Goal: Information Seeking & Learning: Obtain resource

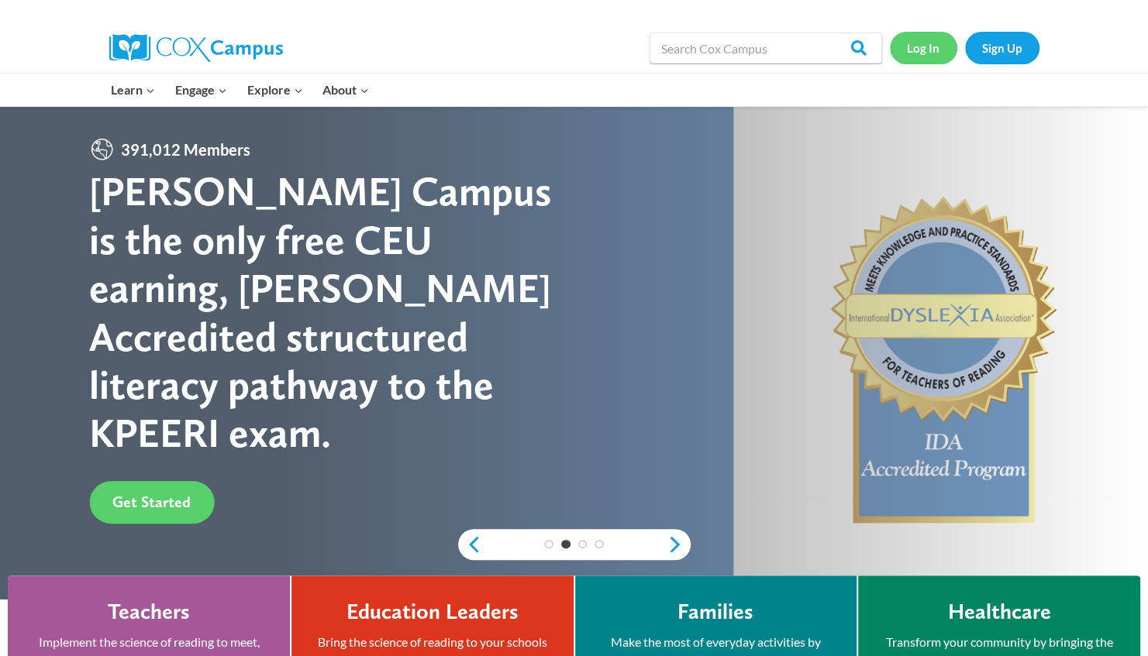
click at [907, 53] on link "Log In" at bounding box center [923, 48] width 67 height 32
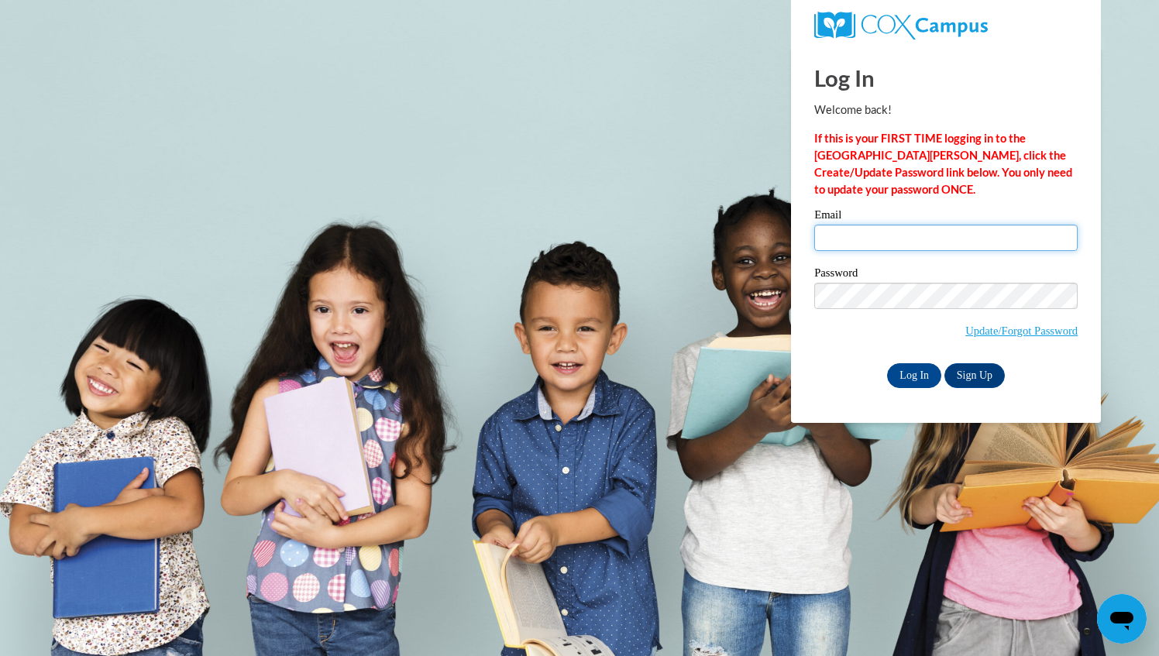
click at [873, 240] on input "Email" at bounding box center [946, 238] width 263 height 26
type input "mardkirk@aol.com"
click at [925, 378] on input "Log In" at bounding box center [914, 375] width 54 height 25
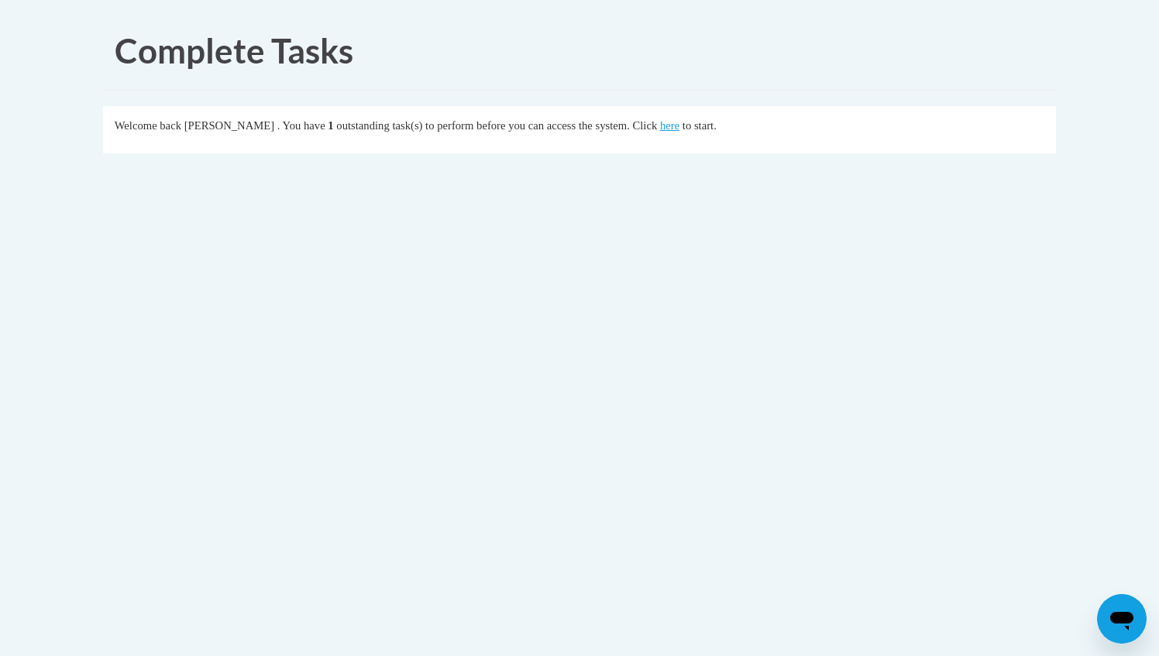
click at [925, 378] on body "Complete Tasks Welcome back Anita Walker . You have 1 outstanding task(s) to pe…" at bounding box center [579, 328] width 1159 height 656
click at [680, 129] on link "here" at bounding box center [669, 125] width 19 height 12
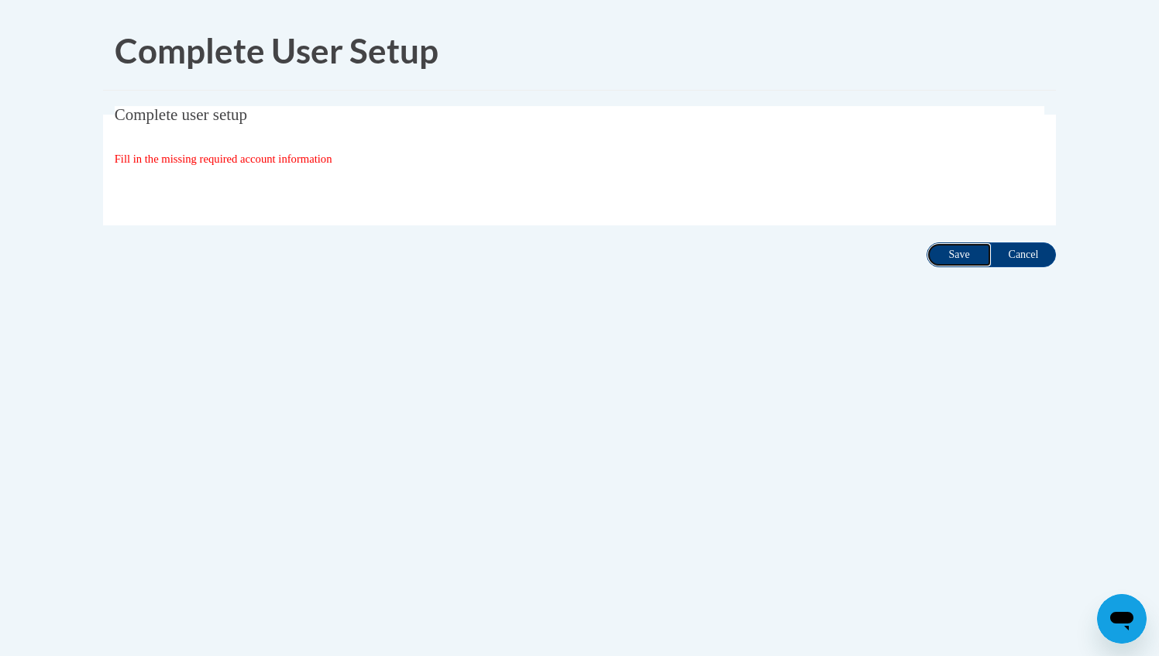
click at [944, 256] on input "Save" at bounding box center [959, 255] width 65 height 25
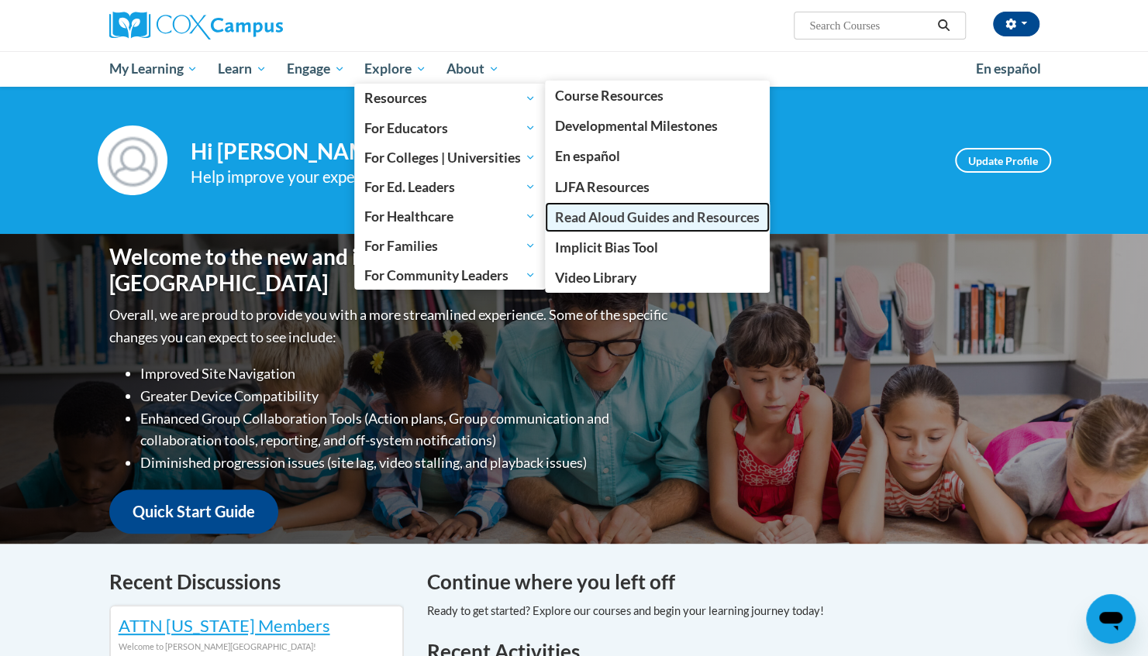
click at [604, 210] on span "Read Aloud Guides and Resources" at bounding box center [657, 217] width 205 height 16
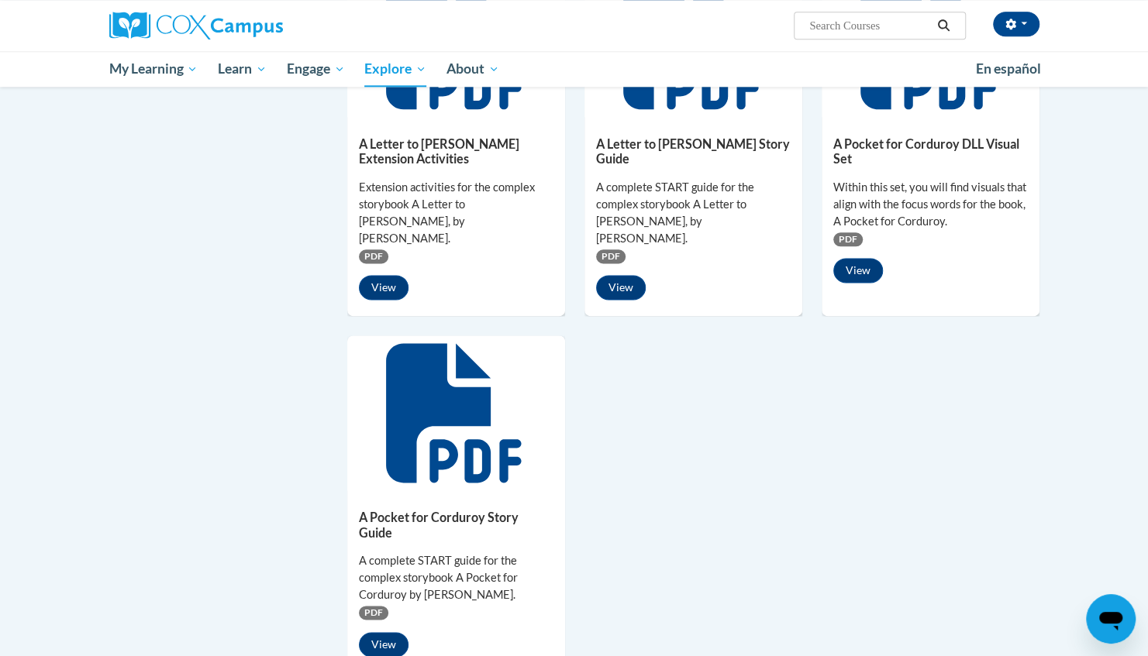
scroll to position [1035, 0]
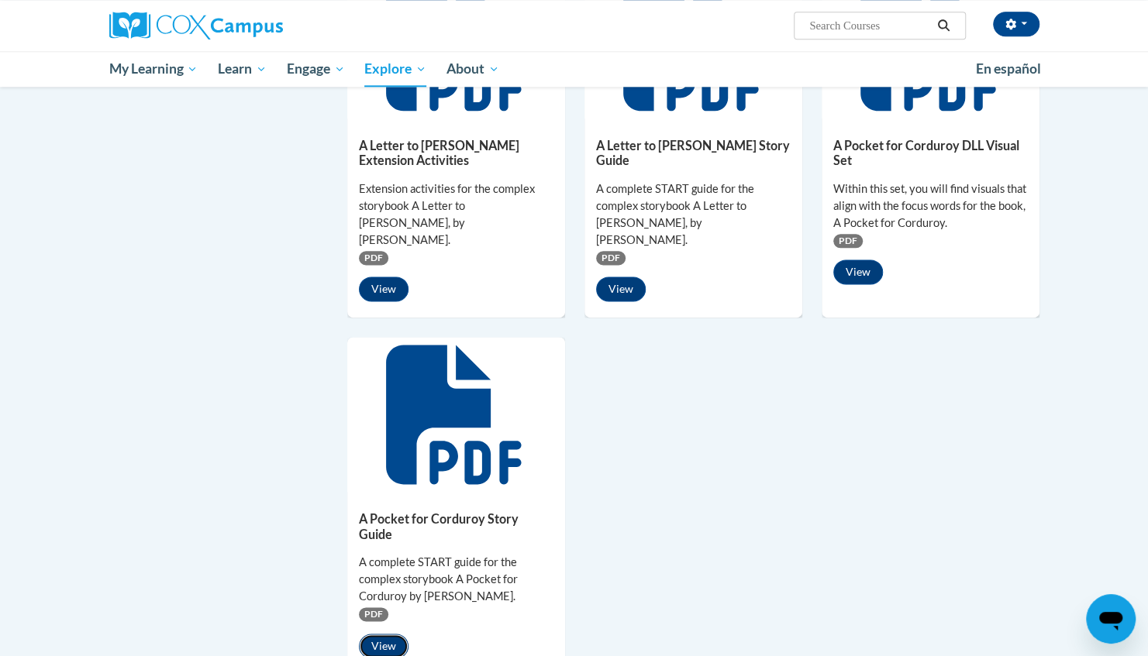
click at [386, 634] on button "View" at bounding box center [384, 646] width 50 height 25
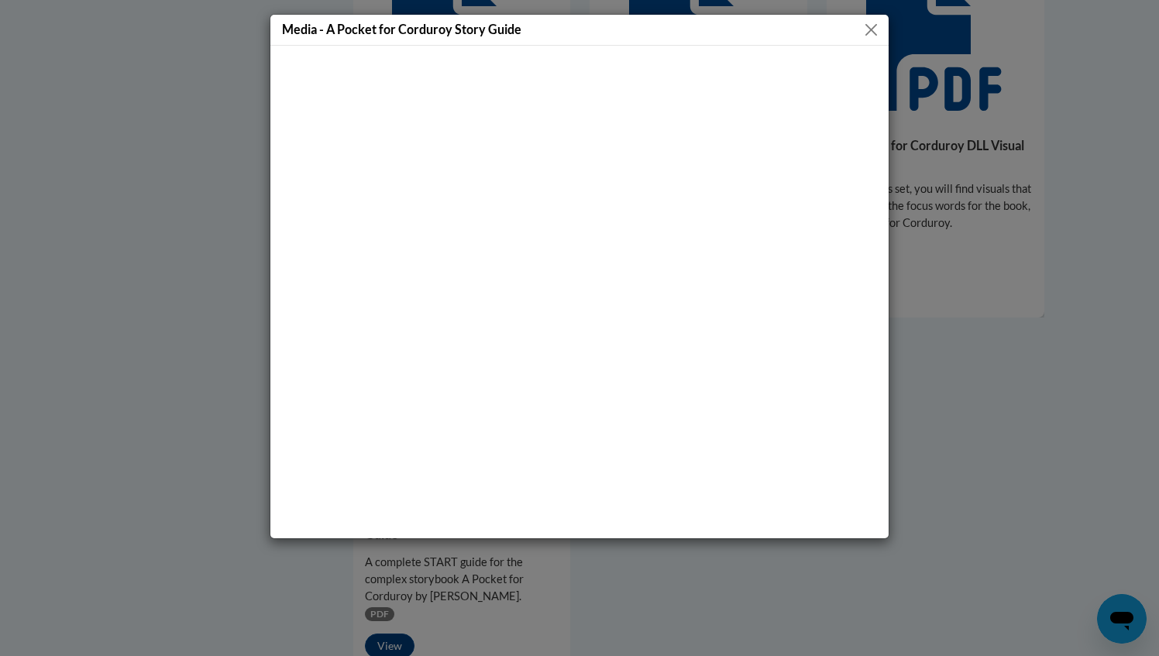
click at [868, 28] on button "Close" at bounding box center [871, 29] width 19 height 19
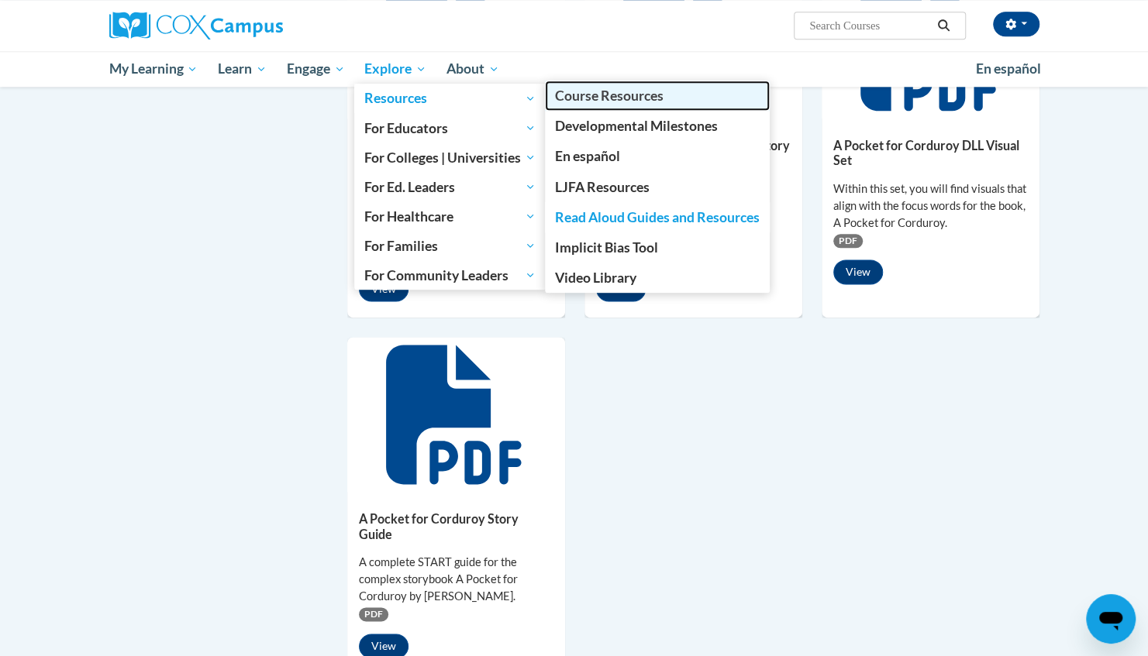
click at [614, 95] on span "Course Resources" at bounding box center [609, 96] width 108 height 16
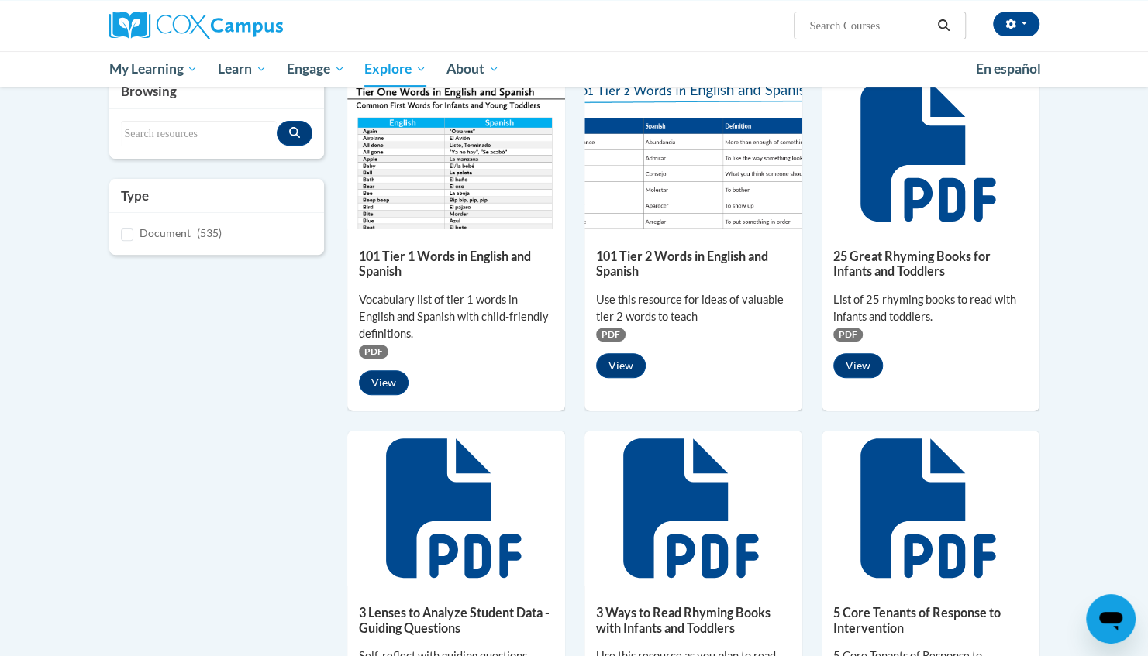
scroll to position [138, 0]
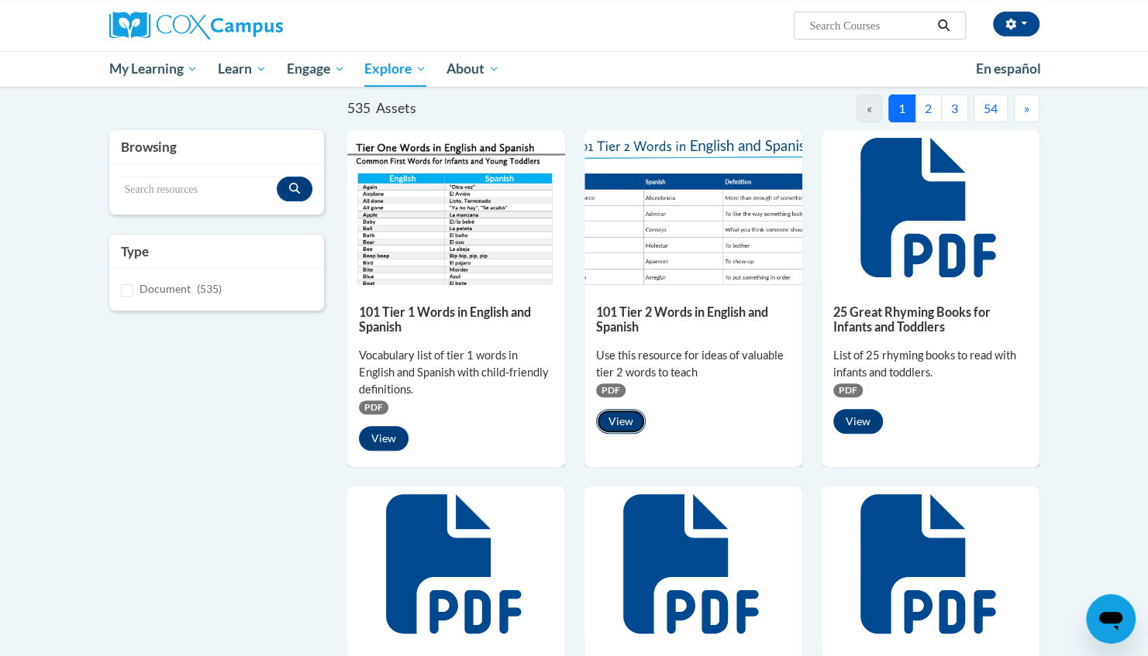
click at [616, 423] on button "View" at bounding box center [621, 421] width 50 height 25
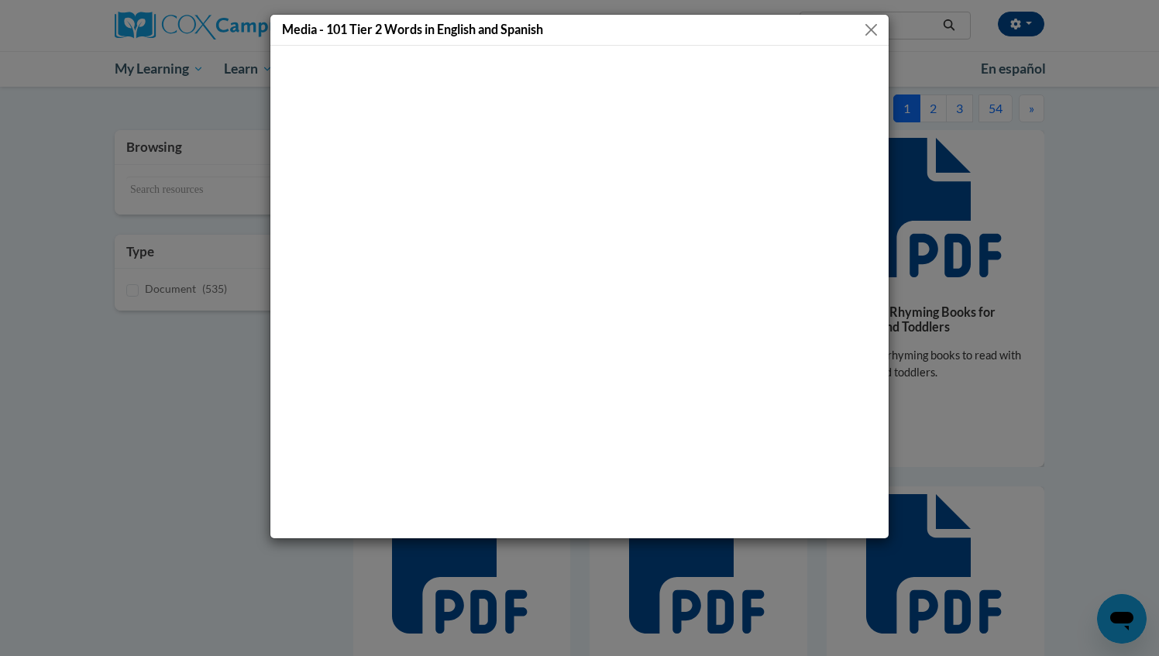
click at [870, 24] on button "Close" at bounding box center [871, 29] width 19 height 19
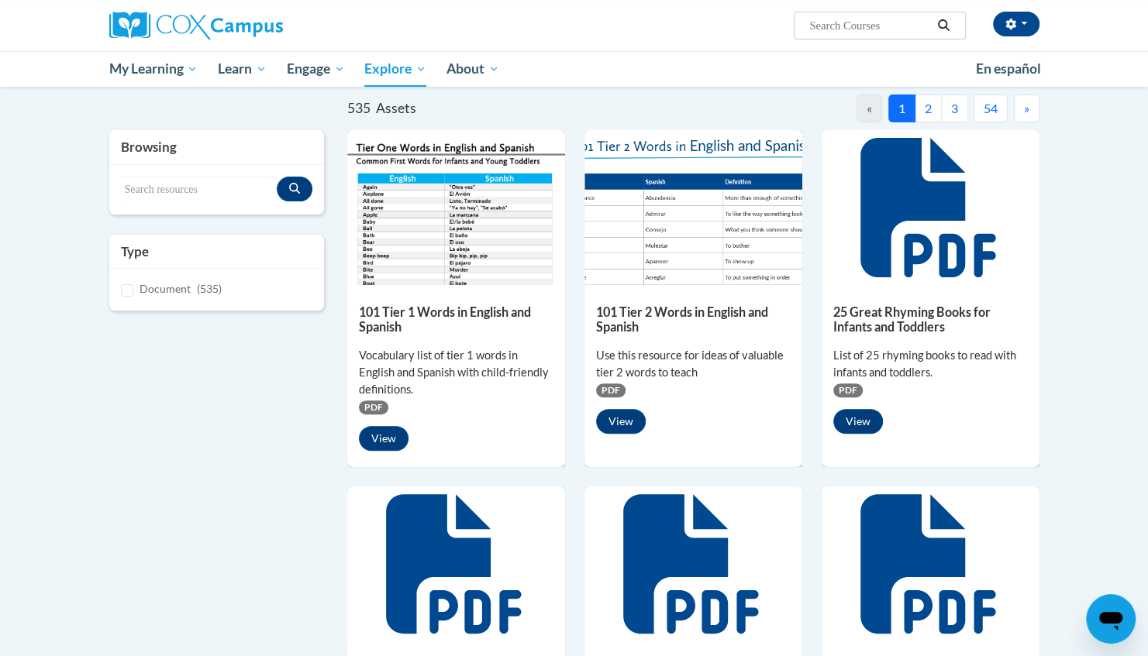
click at [930, 104] on button "2" at bounding box center [927, 109] width 27 height 28
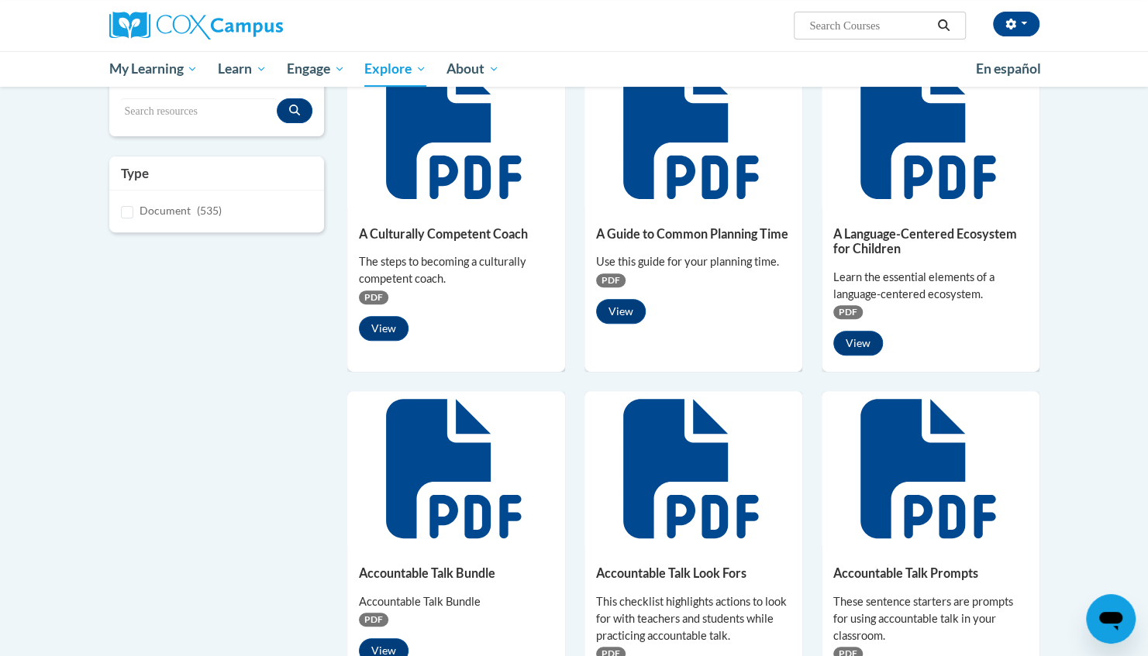
scroll to position [215, 0]
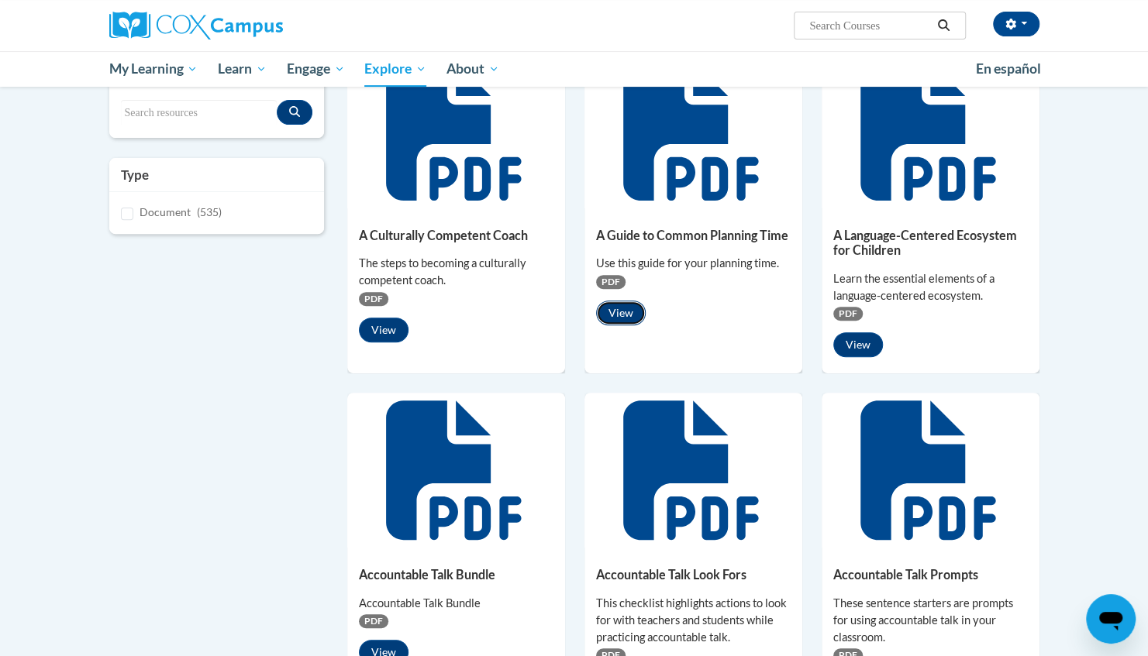
click at [629, 310] on button "View" at bounding box center [621, 313] width 50 height 25
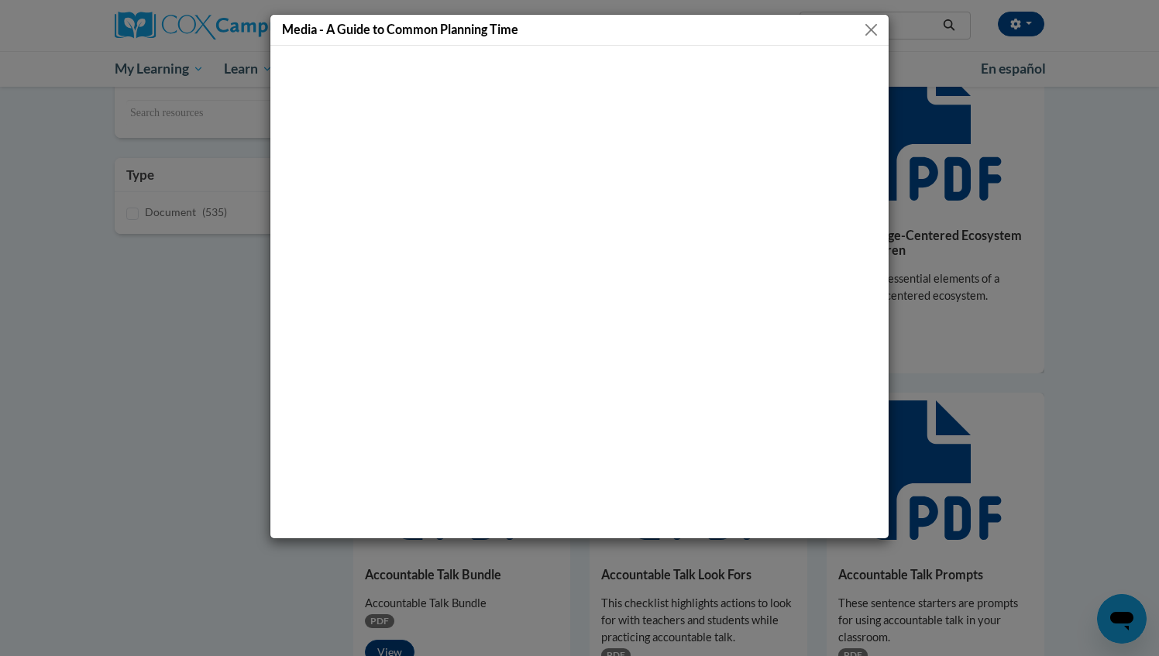
click at [872, 35] on button "Close" at bounding box center [871, 29] width 19 height 19
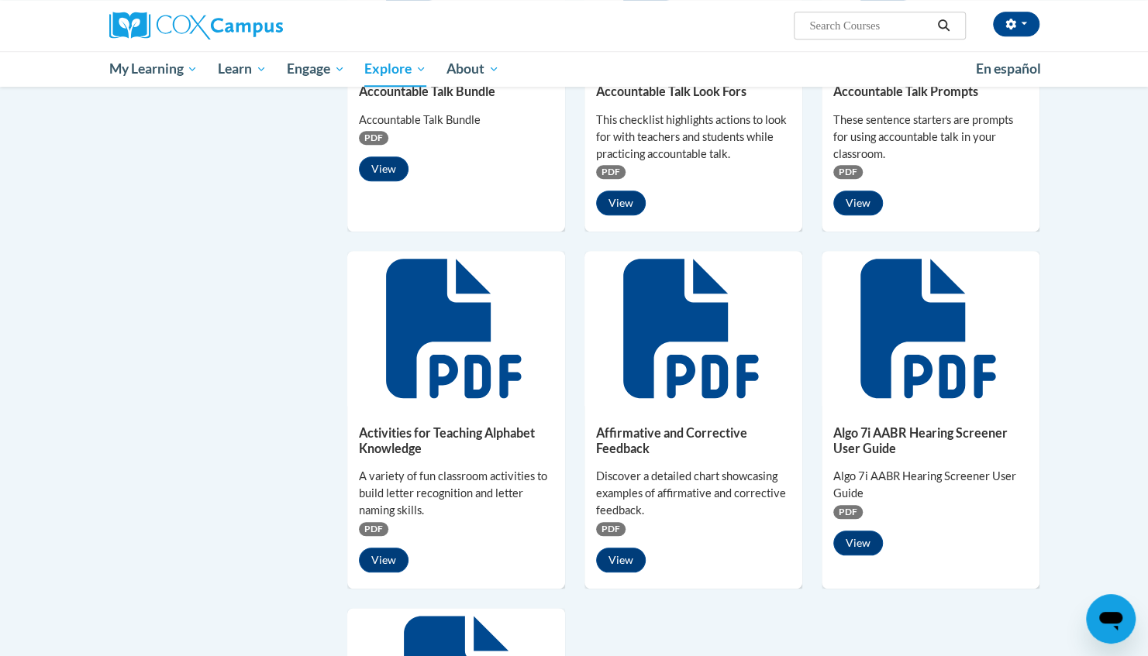
scroll to position [705, 0]
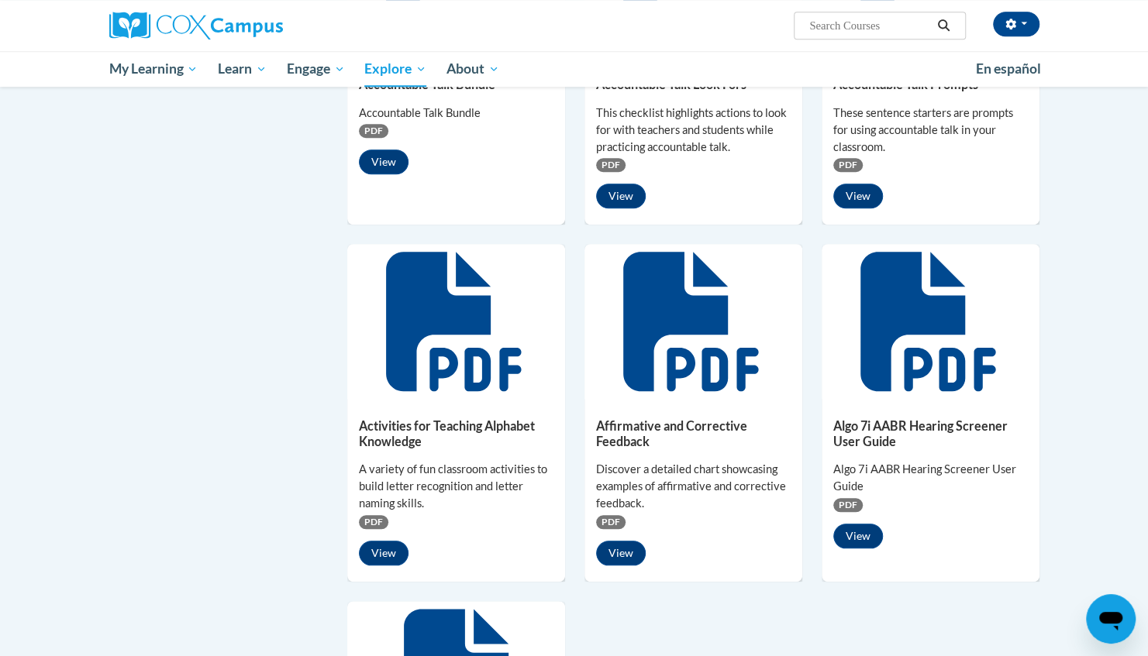
drag, startPoint x: 1133, startPoint y: 364, endPoint x: 1135, endPoint y: 413, distance: 48.9
click at [1135, 413] on body "Anita Walker (America/New_York UTC-04:00) My Profile Inbox My Transcripts Log O…" at bounding box center [574, 291] width 1148 height 1992
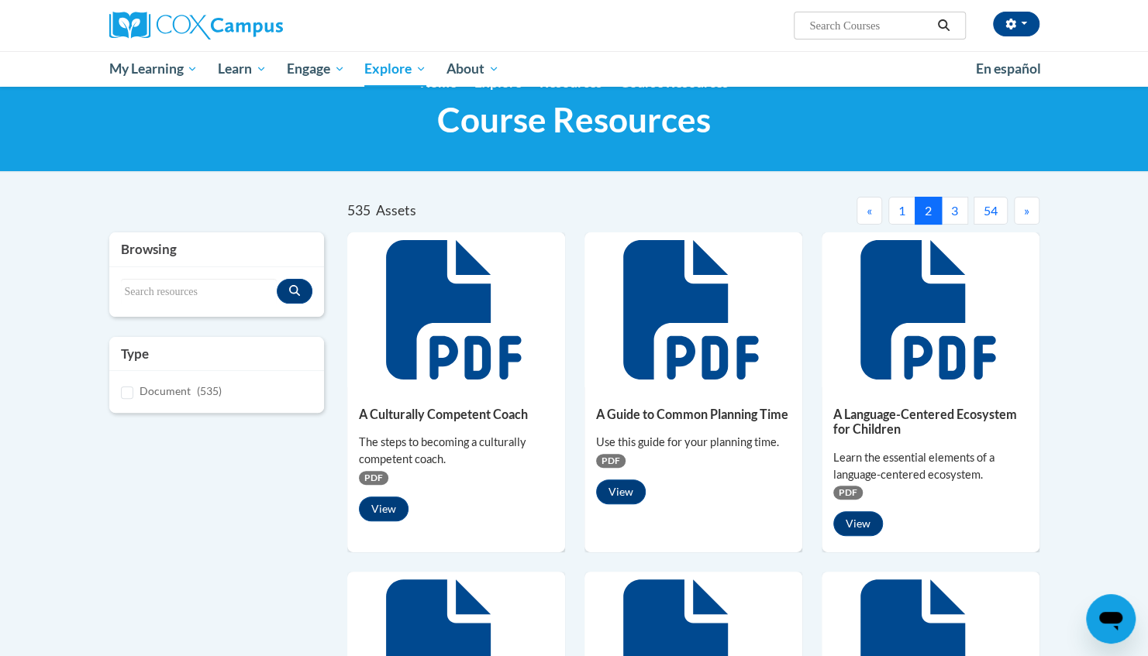
scroll to position [29, 0]
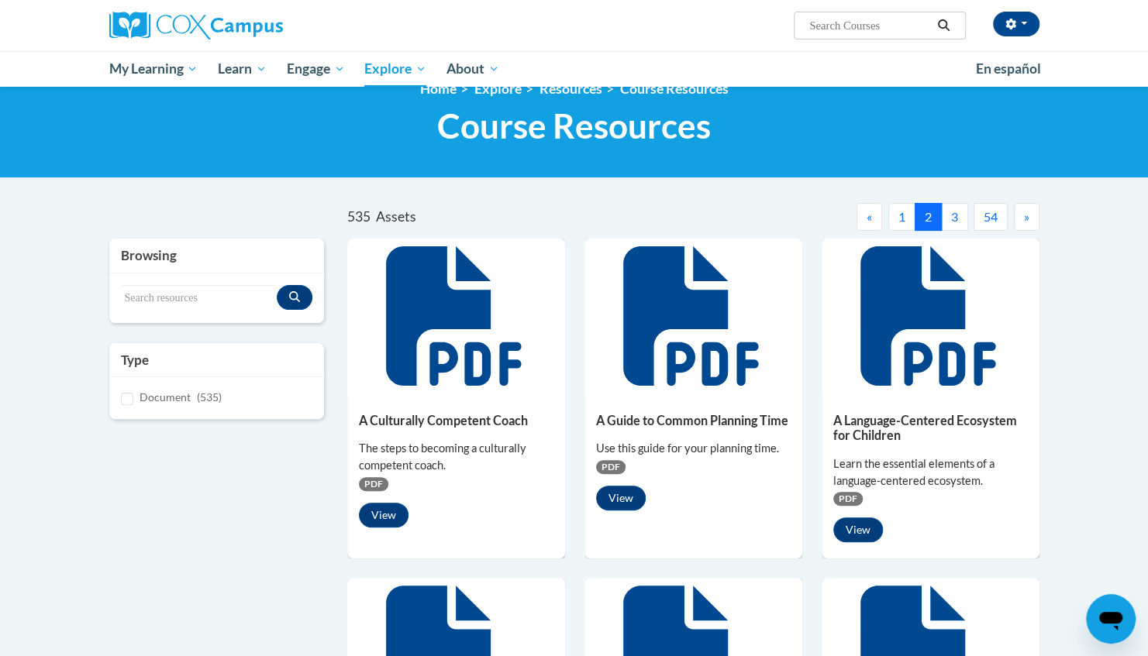
click at [957, 217] on button "3" at bounding box center [954, 217] width 27 height 28
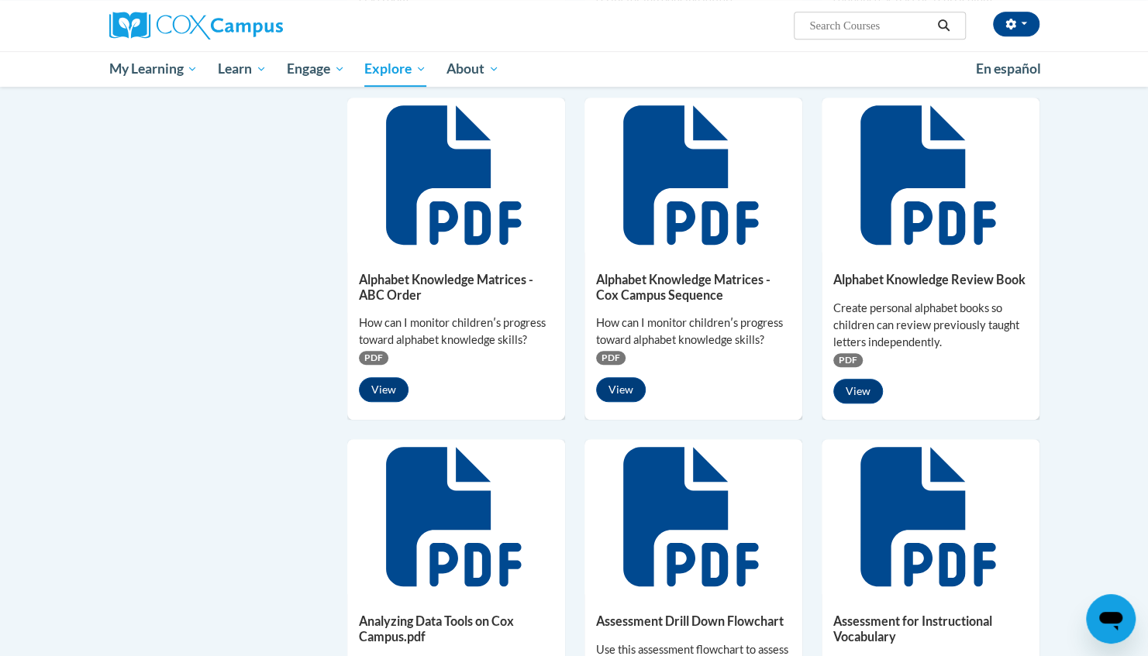
scroll to position [514, 0]
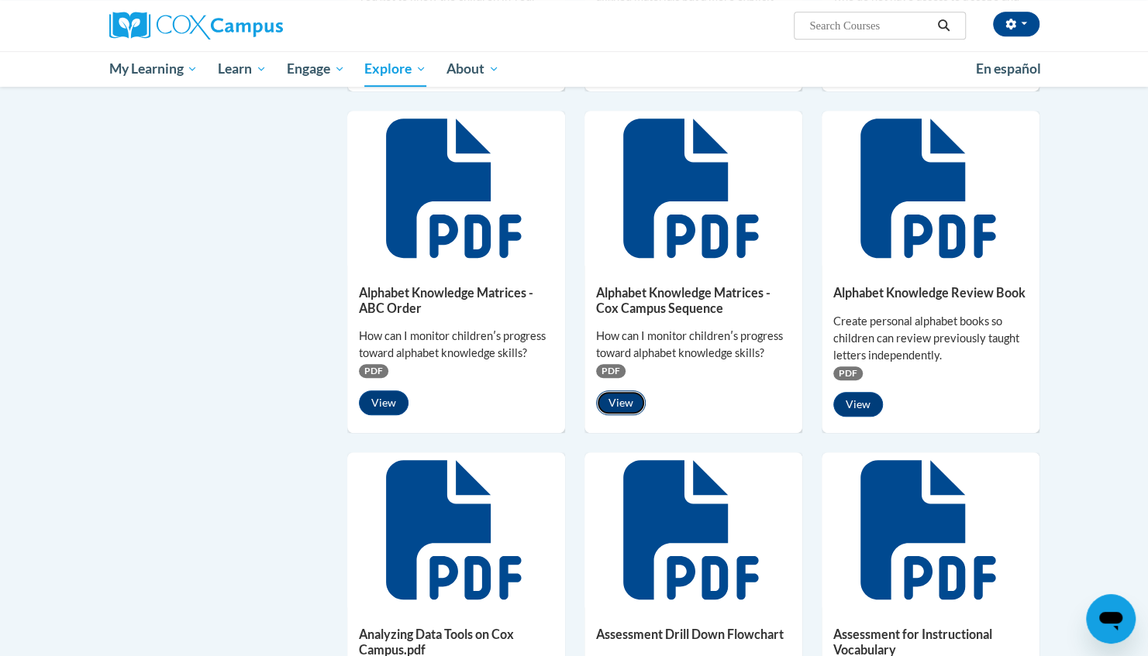
click at [636, 401] on button "View" at bounding box center [621, 403] width 50 height 25
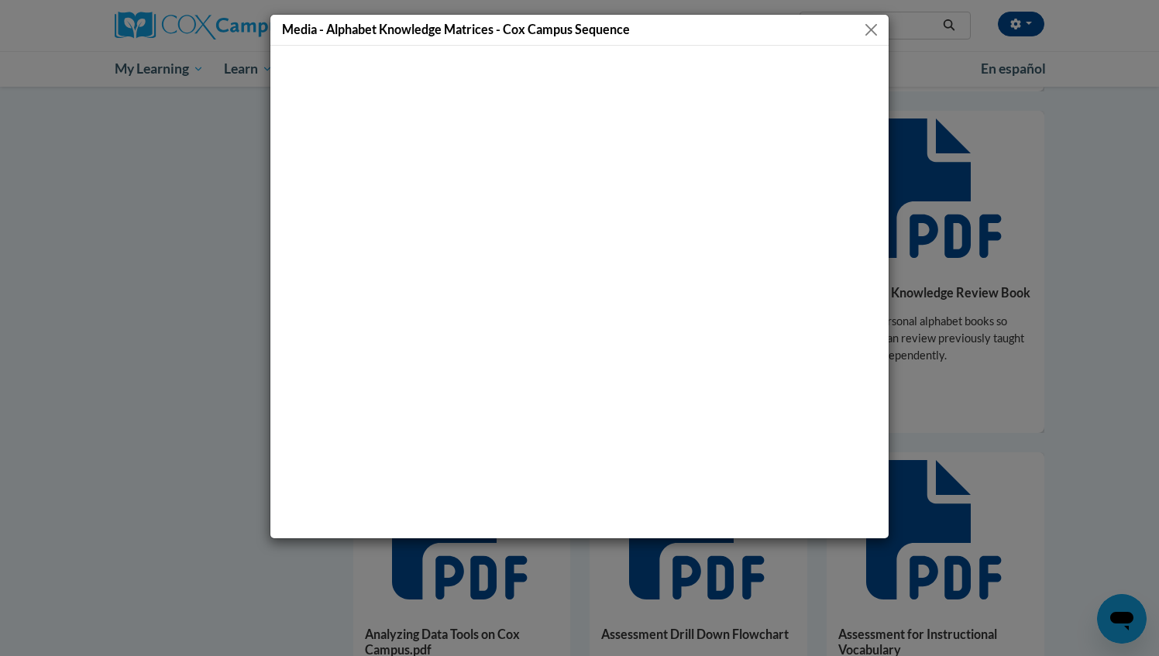
click at [871, 28] on button "Close" at bounding box center [871, 29] width 19 height 19
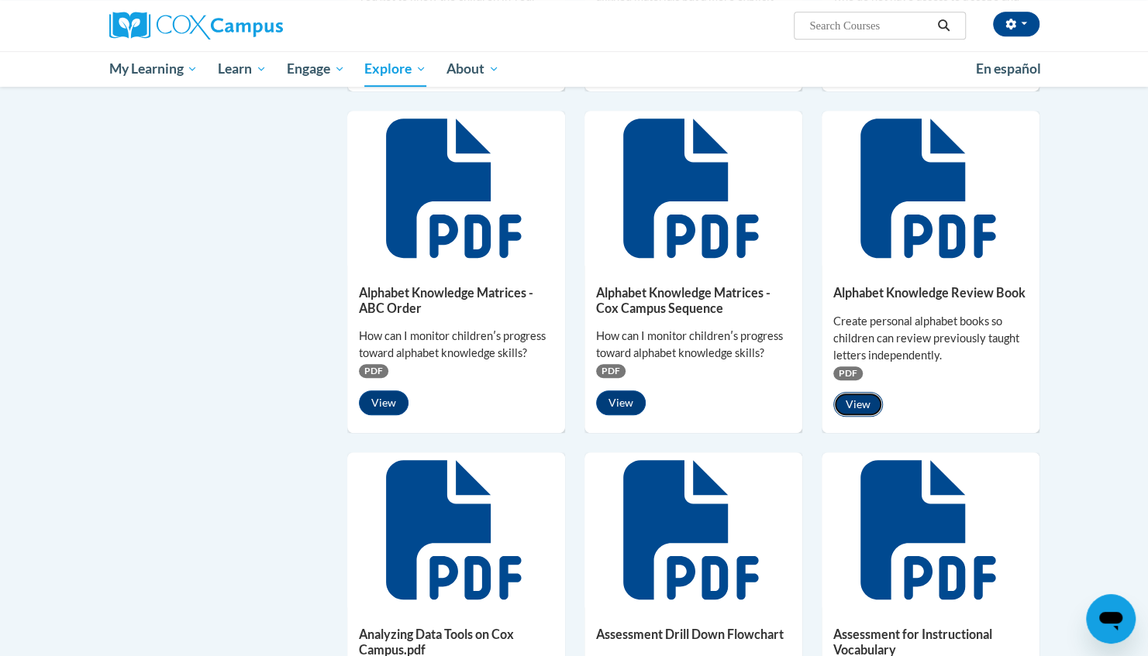
click at [866, 398] on button "View" at bounding box center [858, 404] width 50 height 25
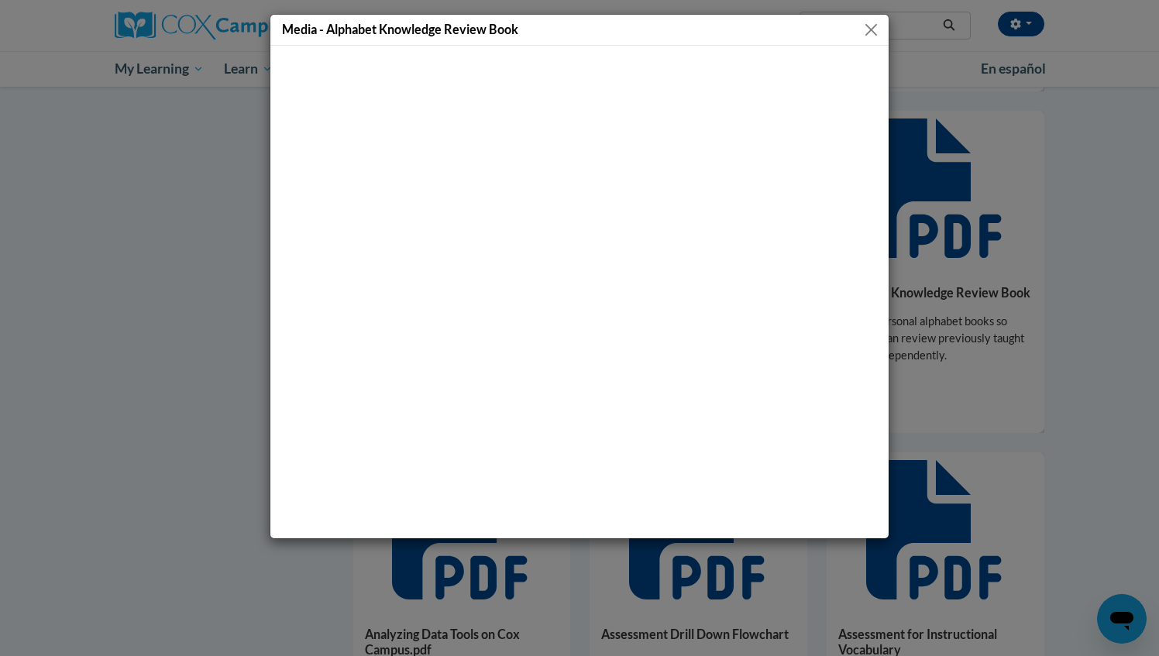
click at [873, 31] on button "Close" at bounding box center [871, 29] width 19 height 19
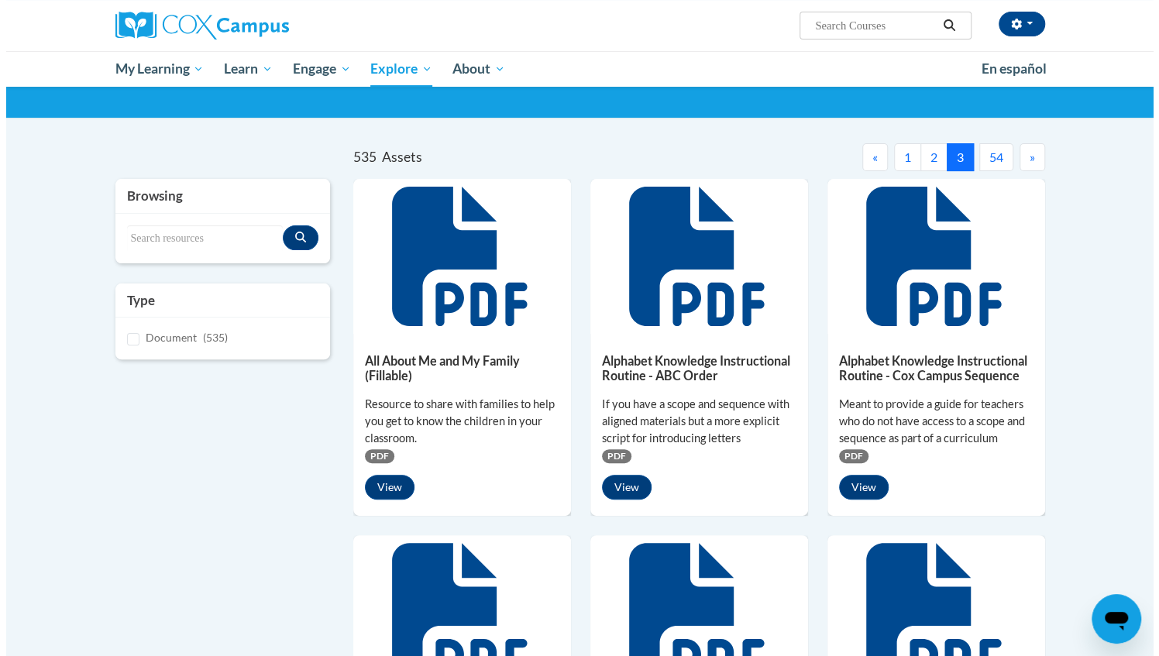
scroll to position [84, 0]
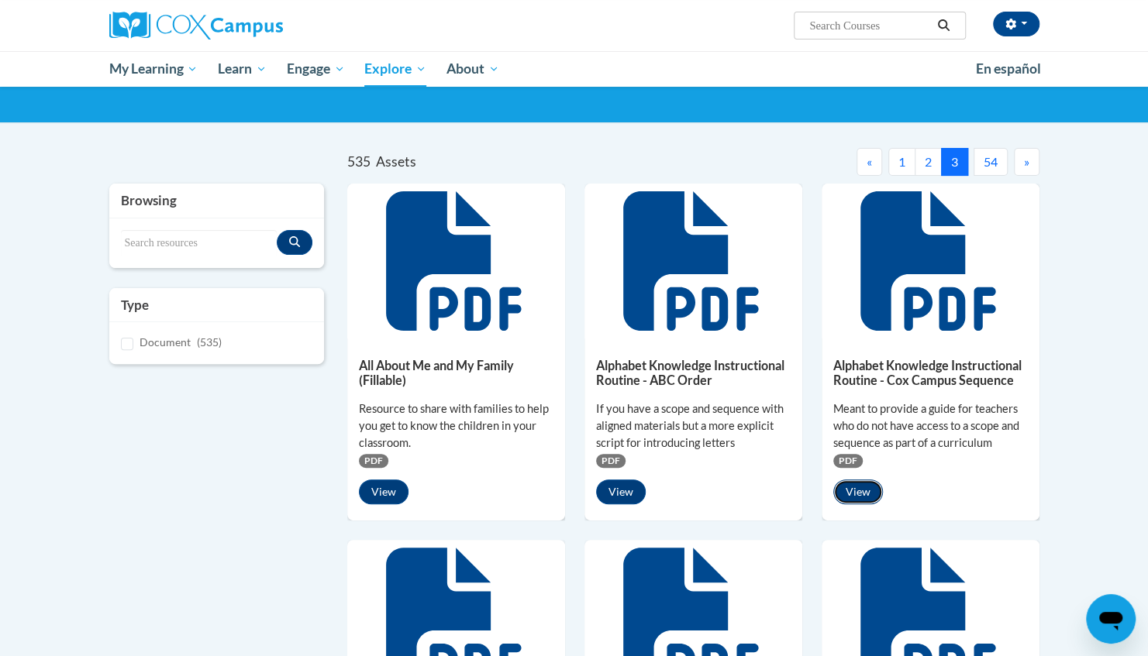
click at [866, 495] on button "View" at bounding box center [858, 492] width 50 height 25
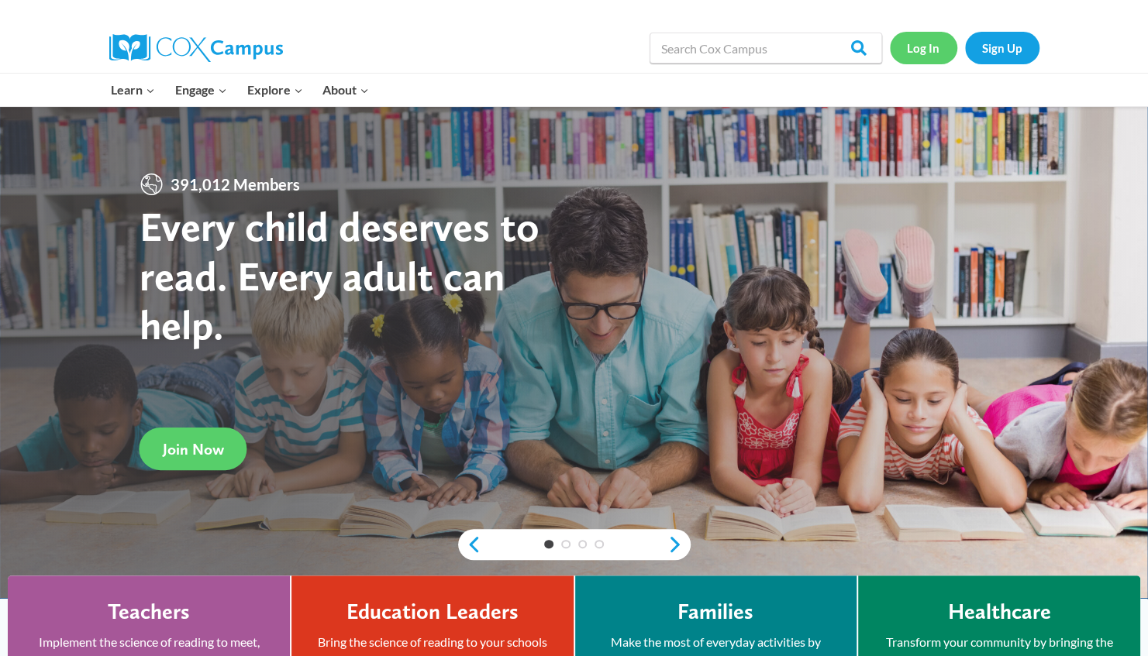
click at [939, 44] on link "Log In" at bounding box center [923, 48] width 67 height 32
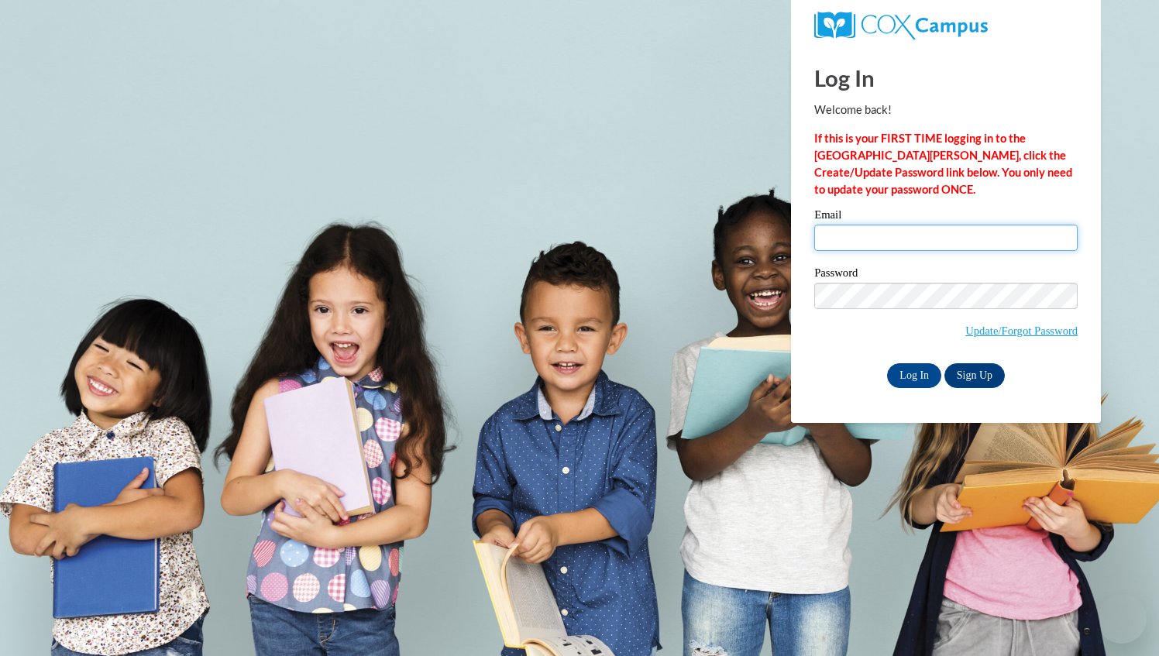
click at [863, 239] on input "Email" at bounding box center [946, 238] width 263 height 26
type input "mardkirk@aol.com"
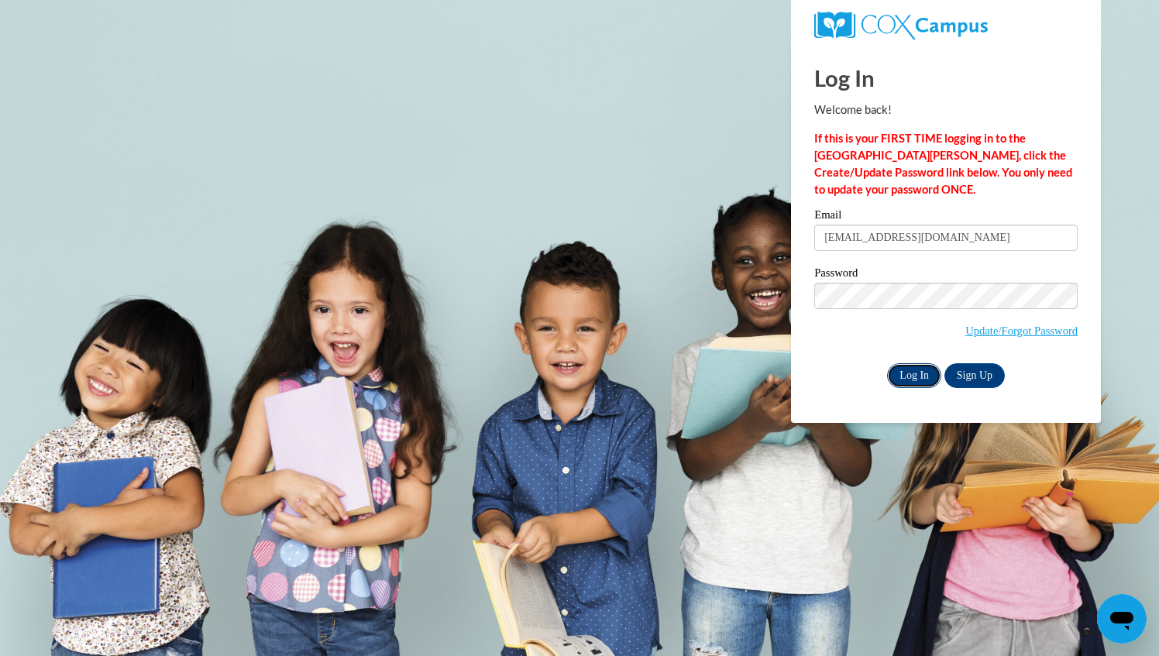
click at [925, 374] on input "Log In" at bounding box center [914, 375] width 54 height 25
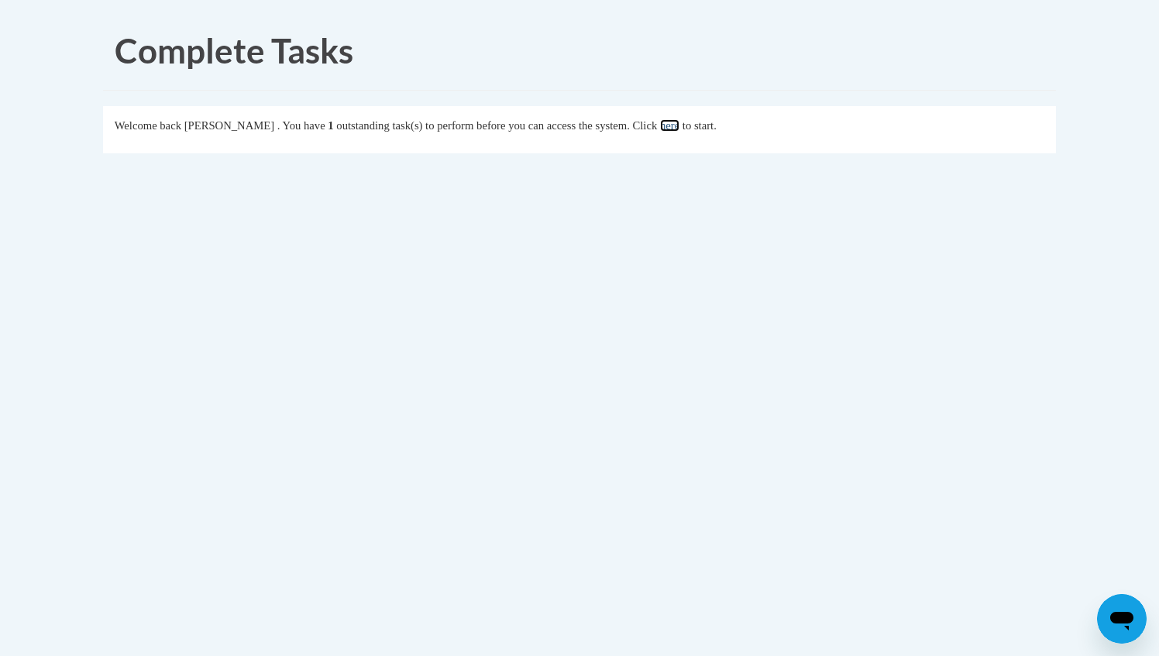
click at [680, 129] on link "here" at bounding box center [669, 125] width 19 height 12
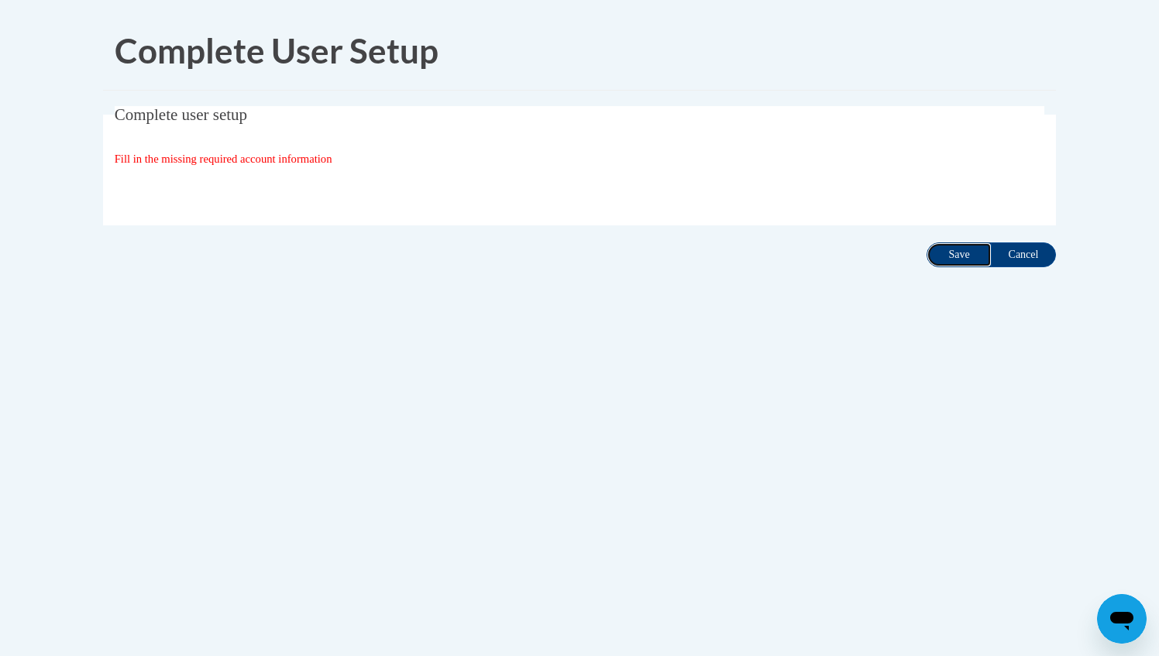
click at [956, 251] on input "Save" at bounding box center [959, 255] width 65 height 25
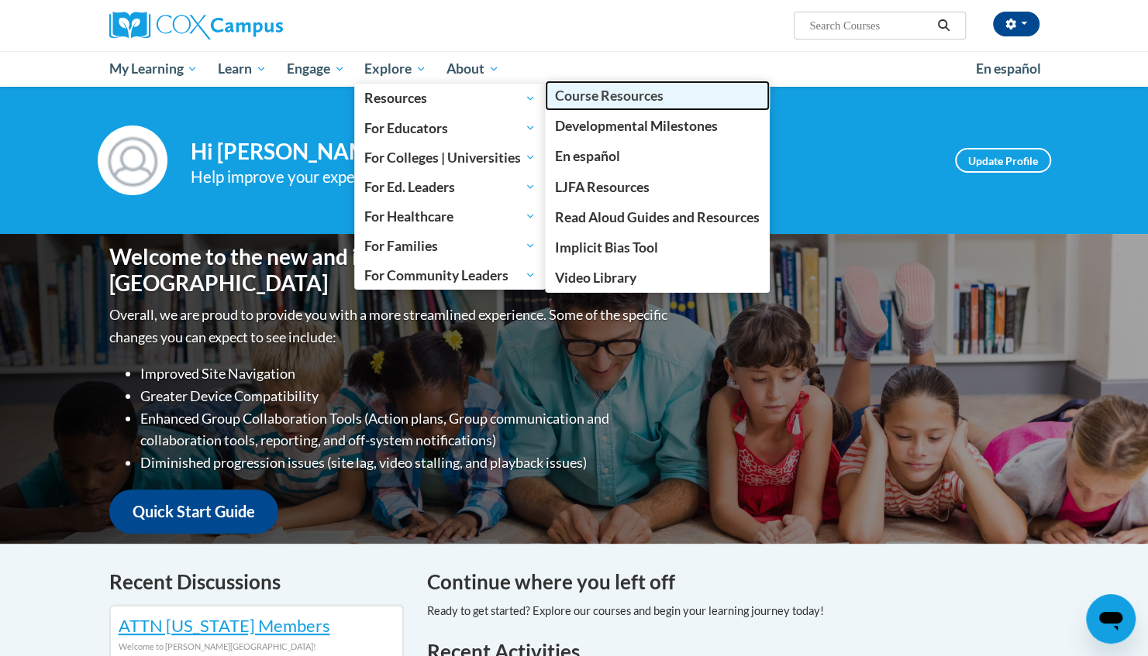
click at [597, 88] on span "Course Resources" at bounding box center [609, 96] width 108 height 16
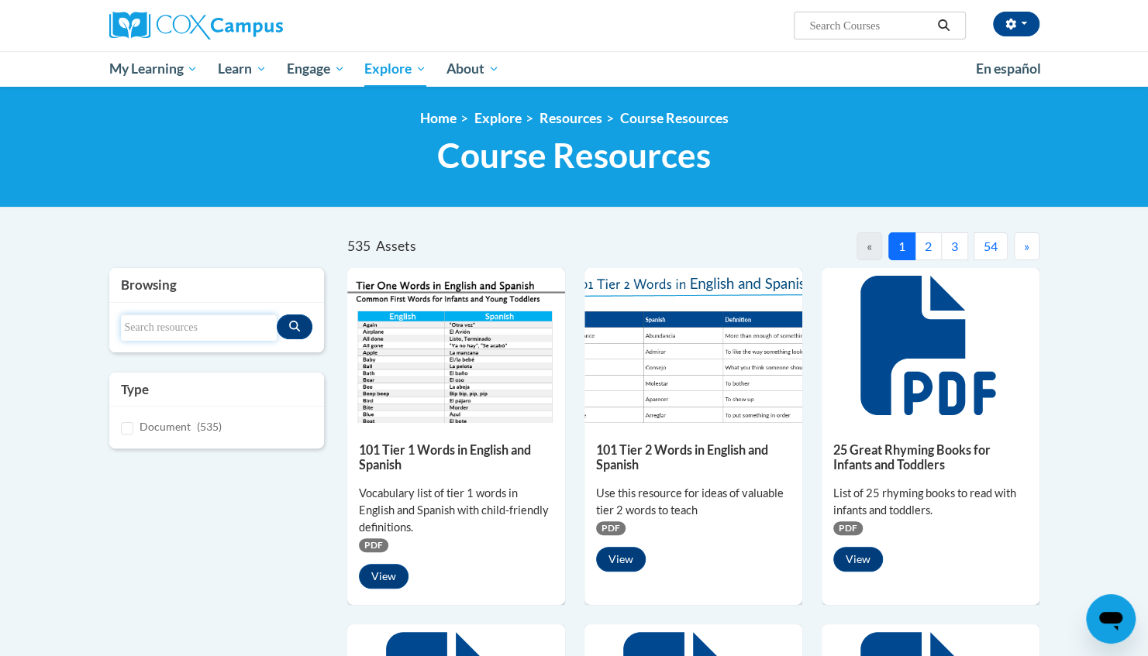
click at [139, 333] on input "Search resources" at bounding box center [199, 328] width 157 height 26
click at [298, 324] on icon "Search resources" at bounding box center [294, 326] width 11 height 11
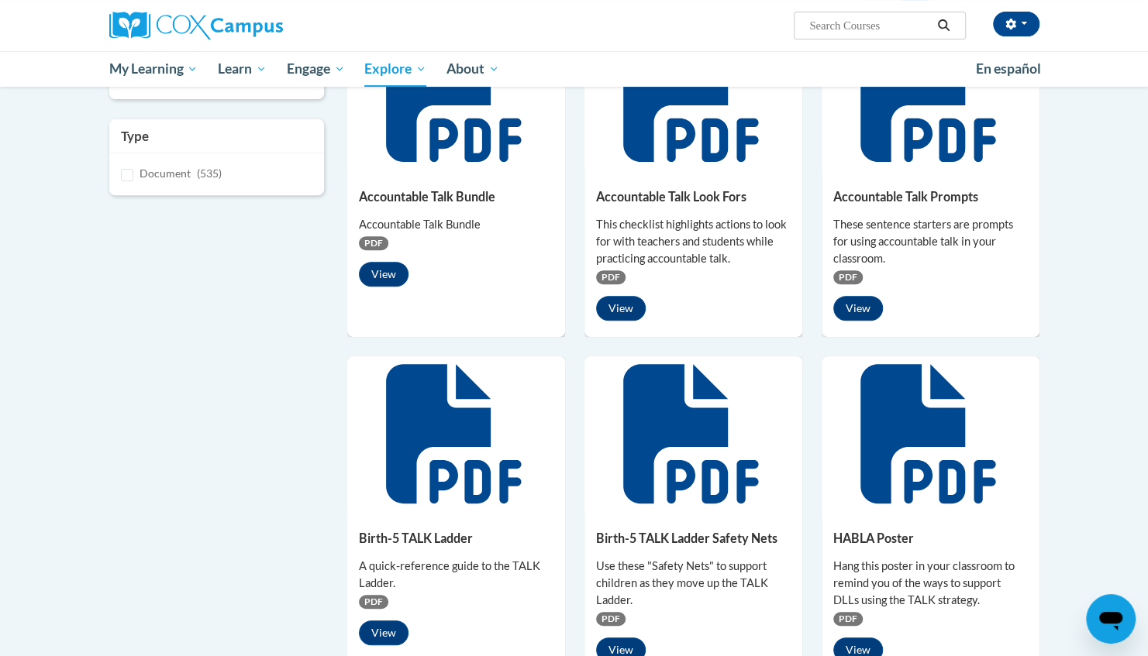
scroll to position [250, 0]
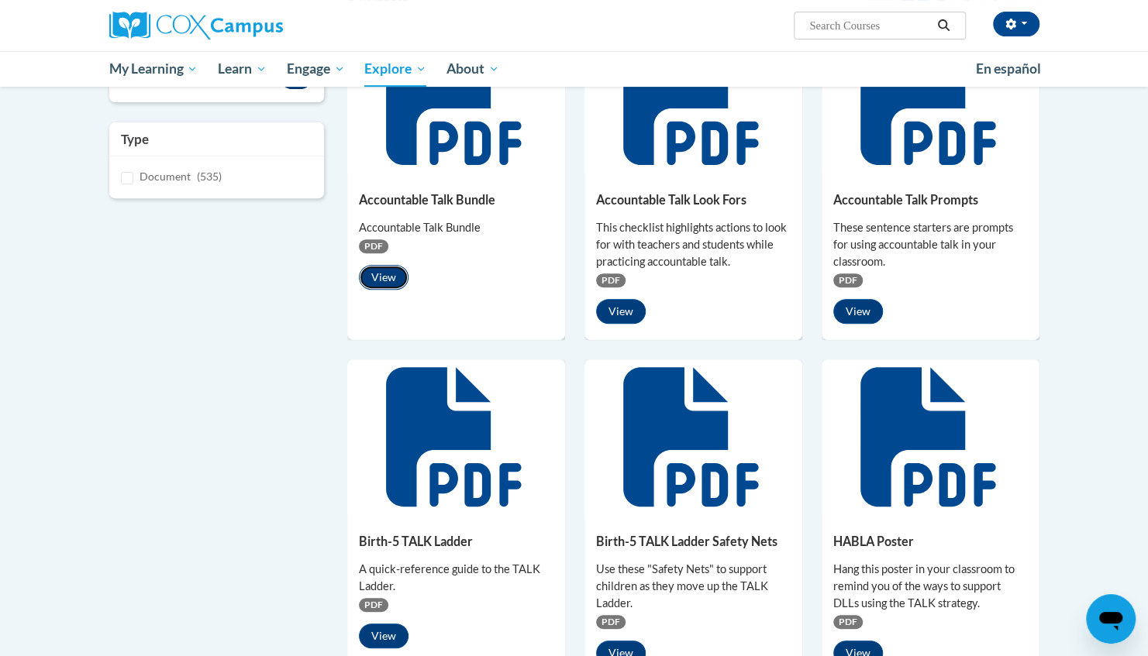
click at [375, 276] on button "View" at bounding box center [384, 277] width 50 height 25
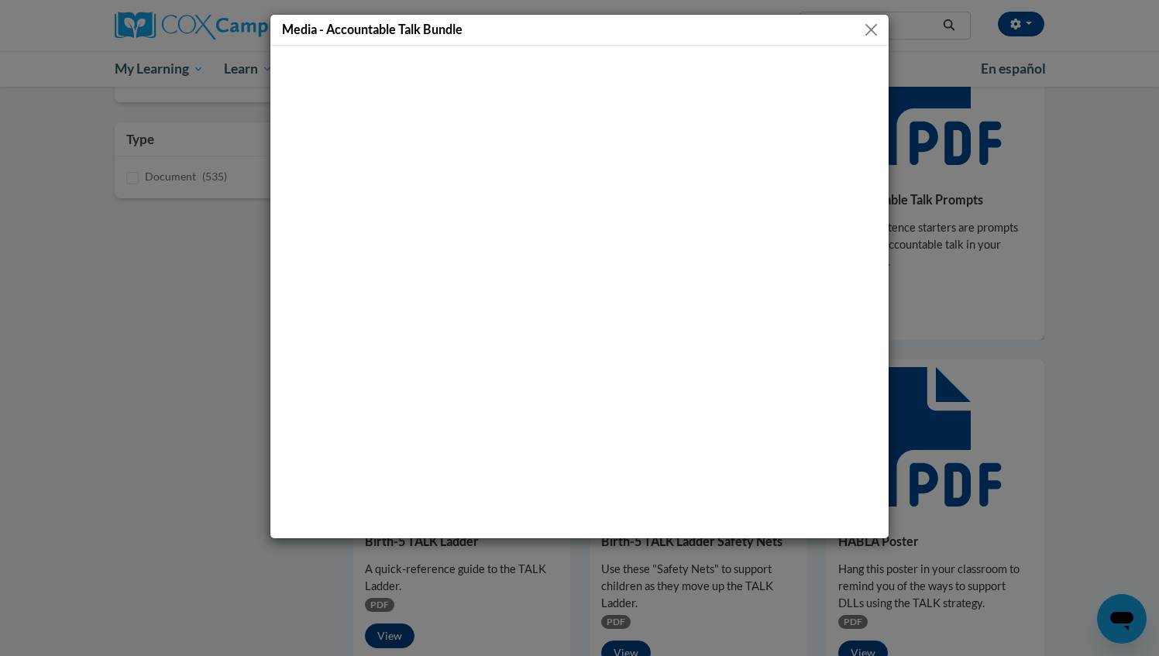
click at [876, 22] on button "Close" at bounding box center [871, 29] width 19 height 19
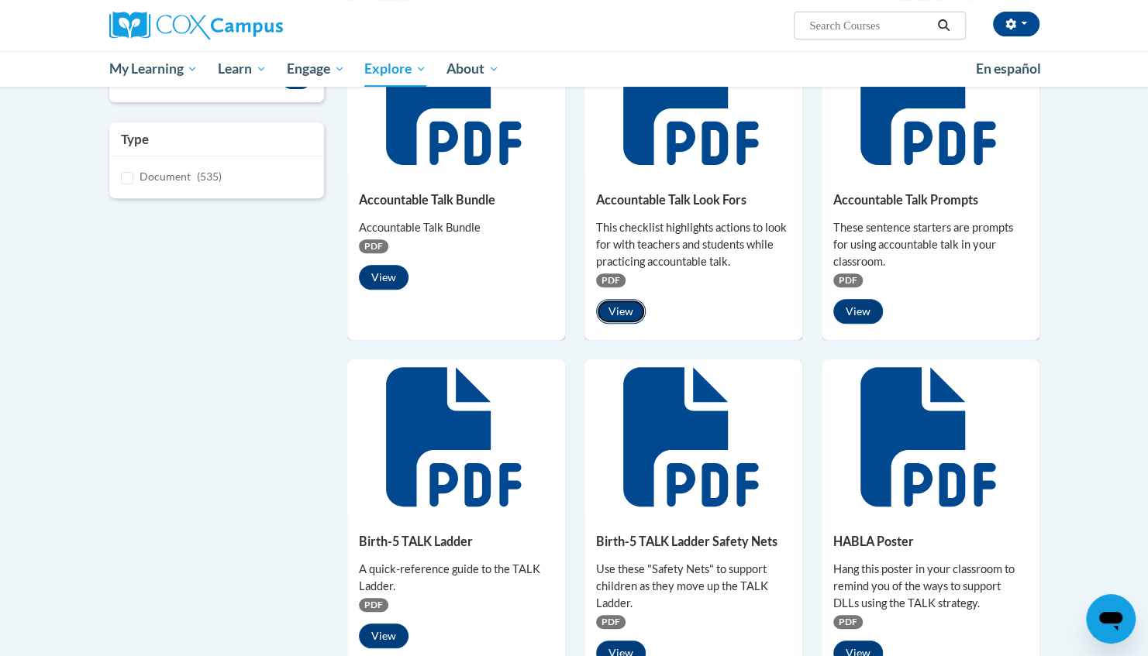
click at [629, 316] on button "View" at bounding box center [621, 311] width 50 height 25
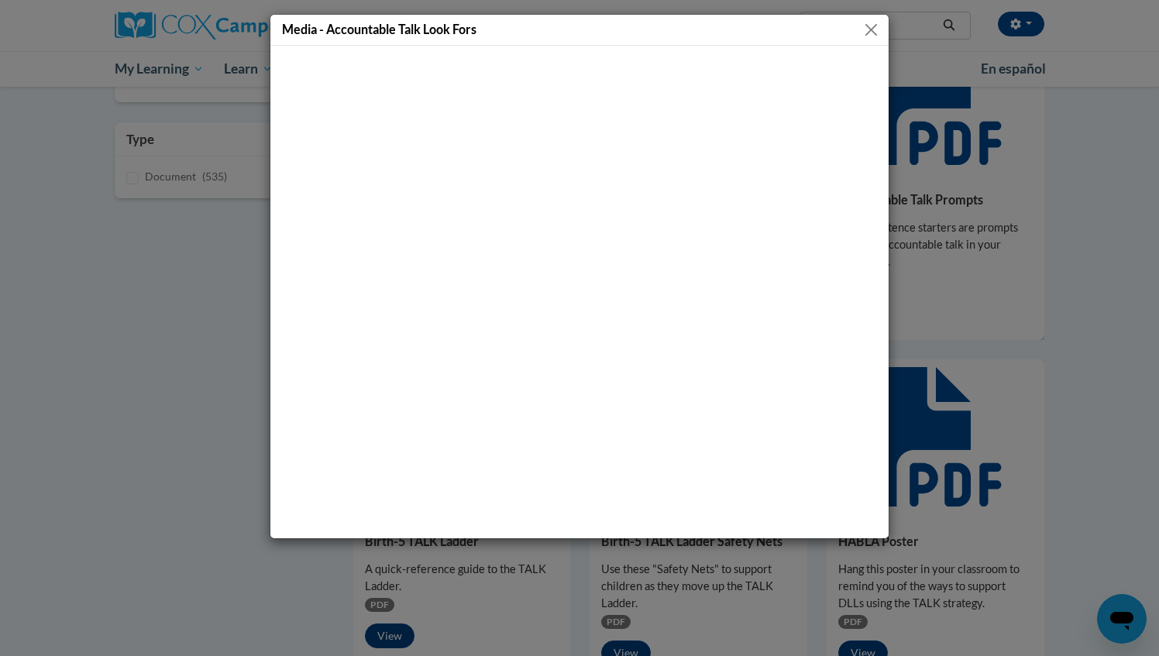
click at [874, 15] on div "Media - Accountable Talk Look Fors" at bounding box center [579, 30] width 618 height 31
click at [874, 37] on button "Close" at bounding box center [871, 29] width 19 height 19
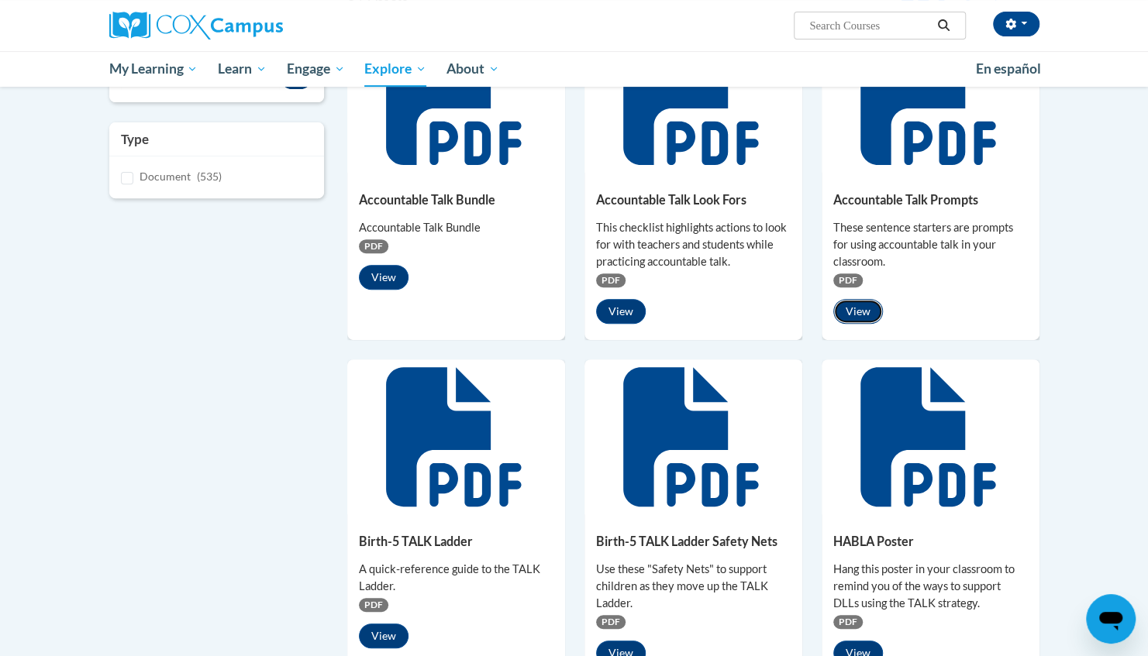
click at [855, 310] on button "View" at bounding box center [858, 311] width 50 height 25
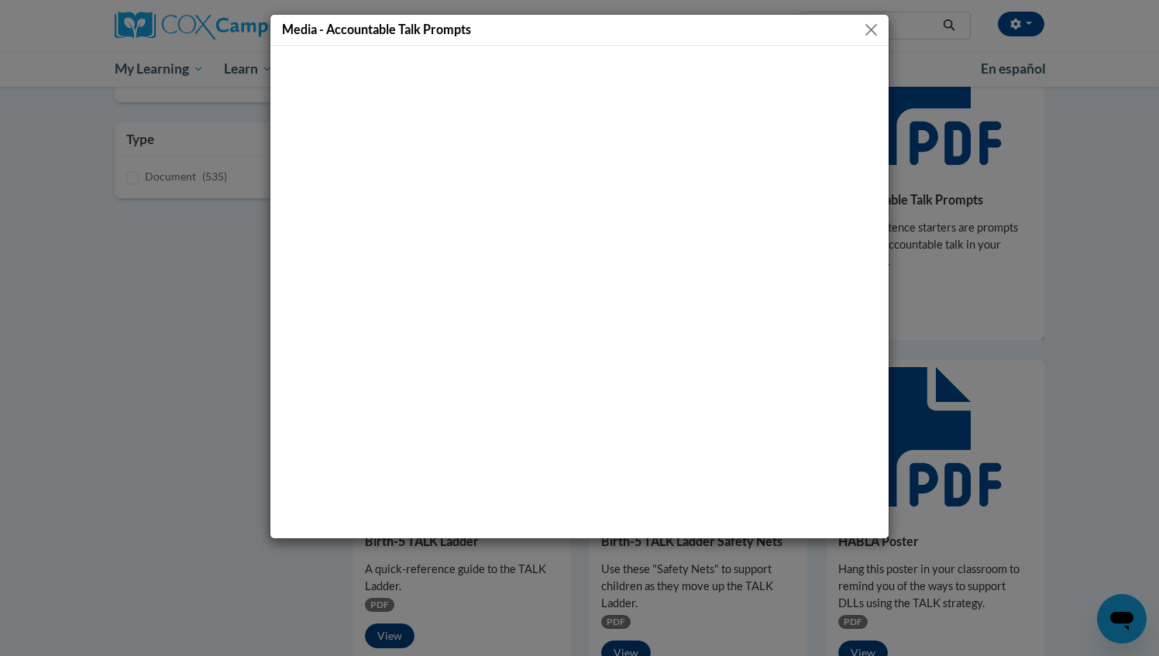
click at [870, 32] on button "Close" at bounding box center [871, 29] width 19 height 19
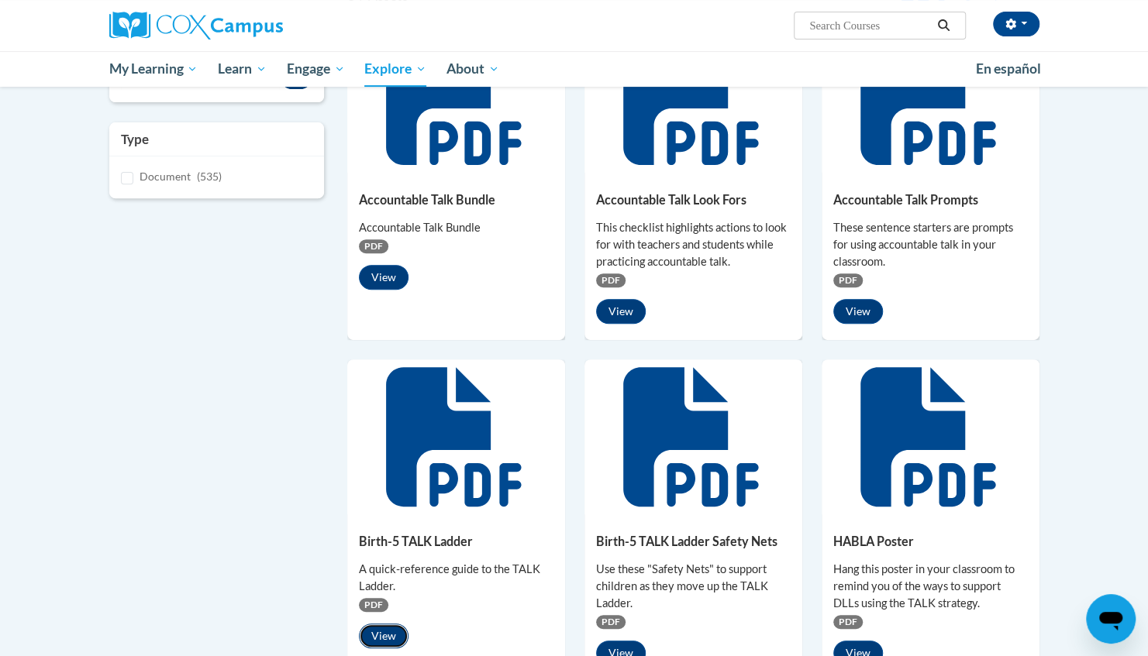
click at [390, 632] on button "View" at bounding box center [384, 636] width 50 height 25
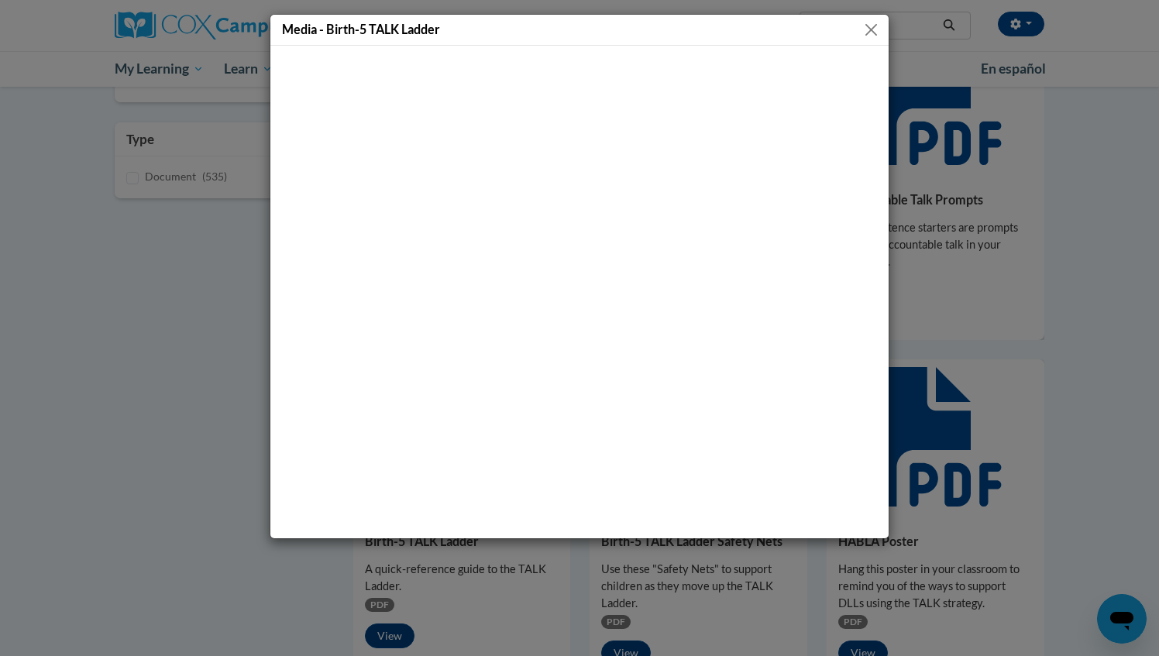
click at [870, 25] on button "Close" at bounding box center [871, 29] width 19 height 19
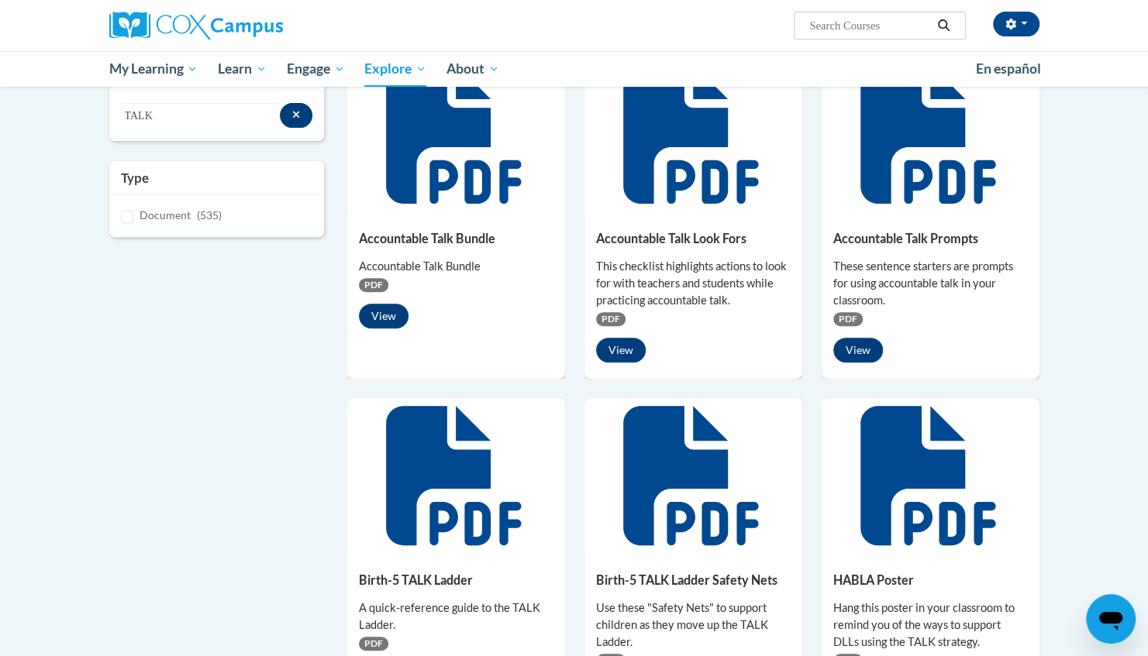
scroll to position [197, 0]
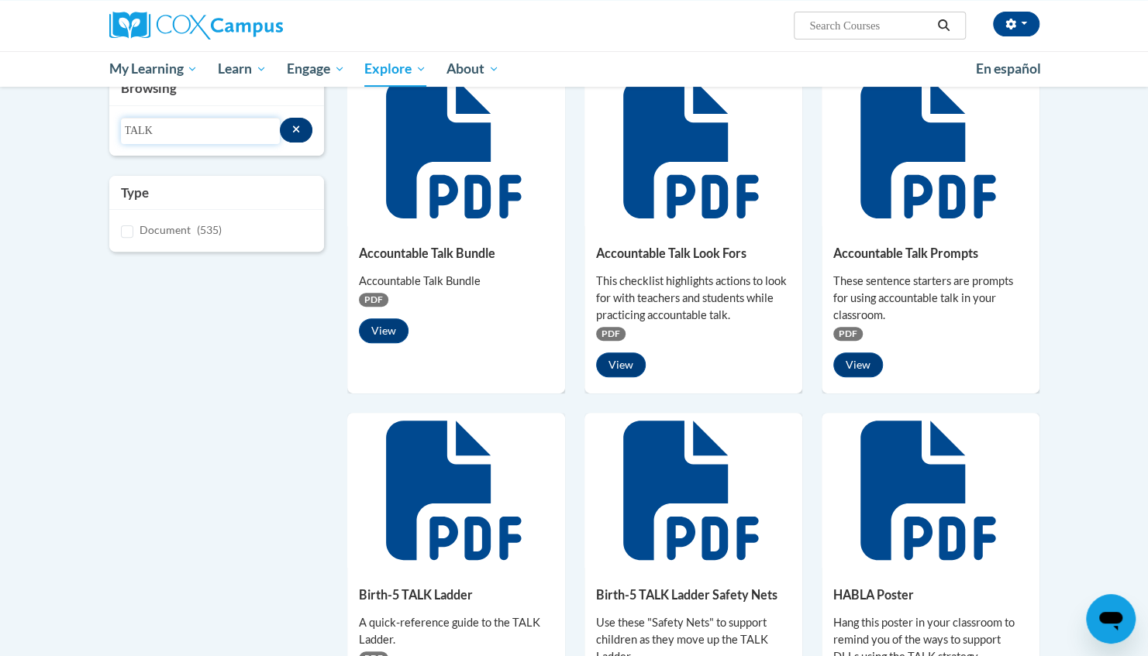
click at [174, 124] on input "TALK" at bounding box center [200, 131] width 159 height 26
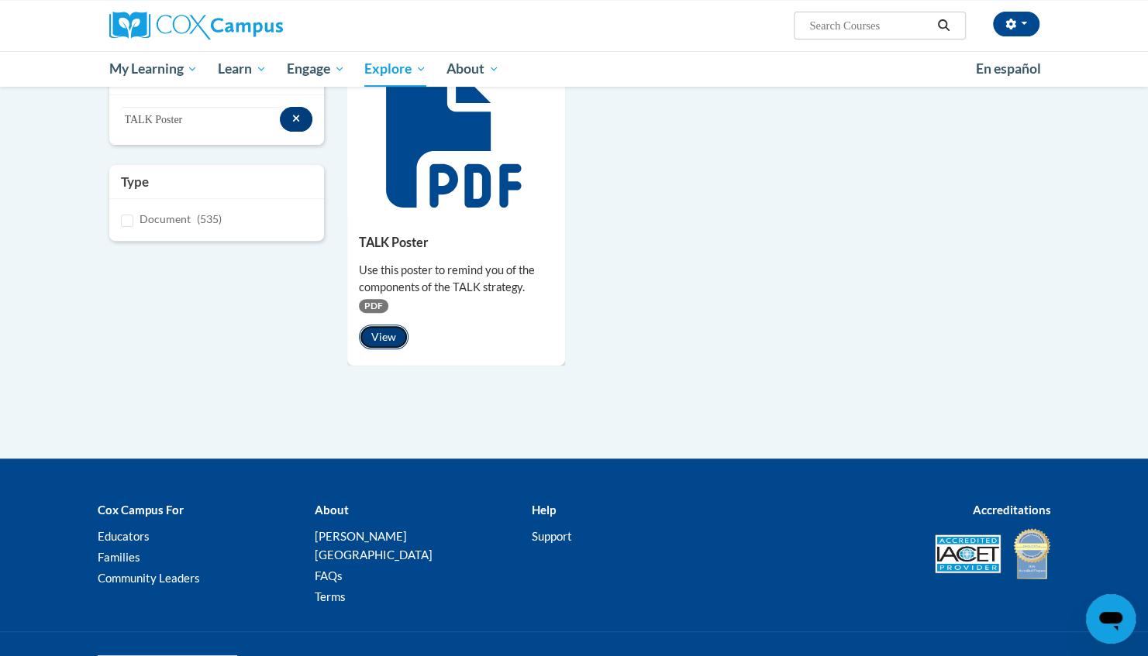
click at [396, 338] on button "View" at bounding box center [384, 337] width 50 height 25
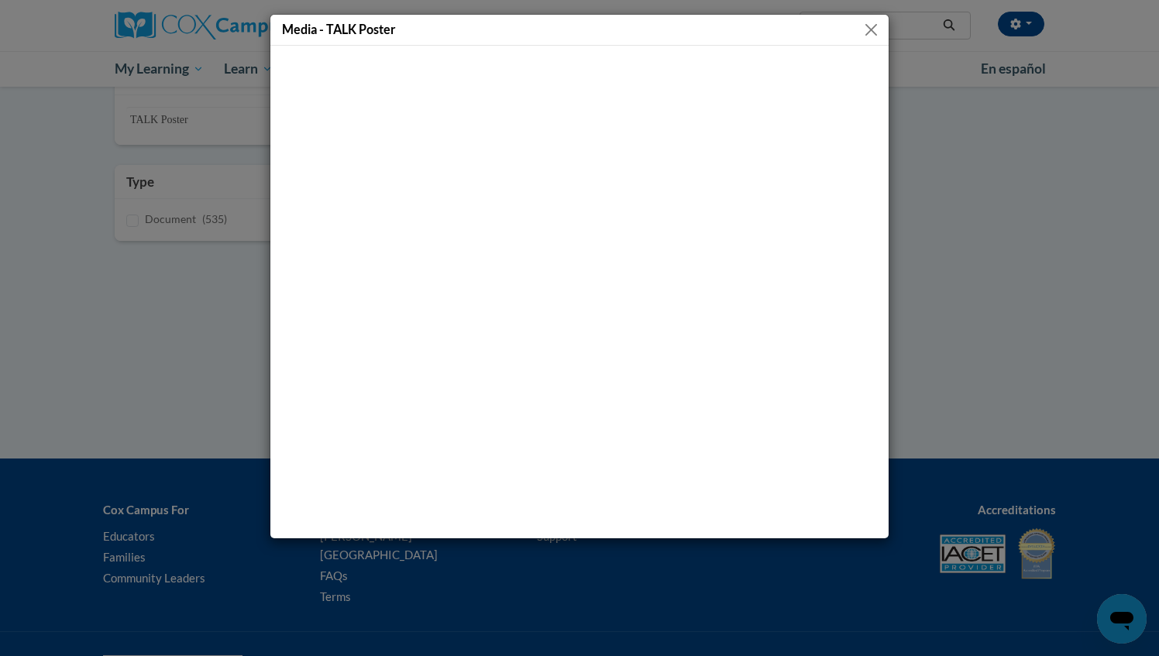
click at [872, 28] on button "Close" at bounding box center [871, 29] width 19 height 19
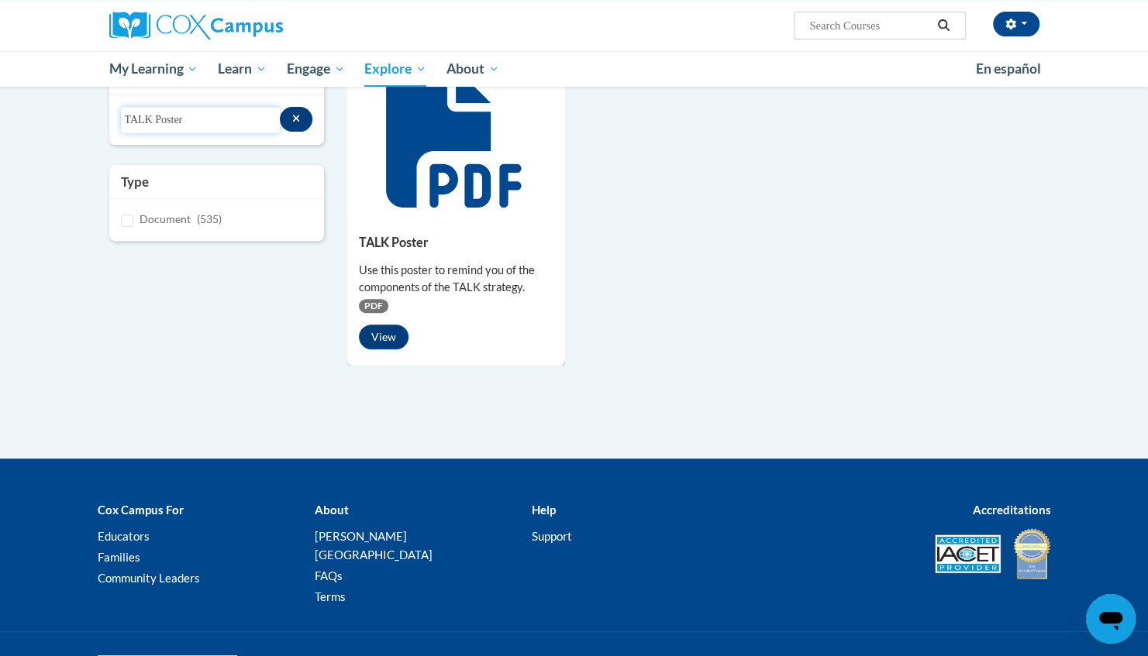
click at [214, 122] on input "TALK Poster" at bounding box center [200, 120] width 159 height 26
click at [391, 333] on button "View" at bounding box center [384, 337] width 50 height 25
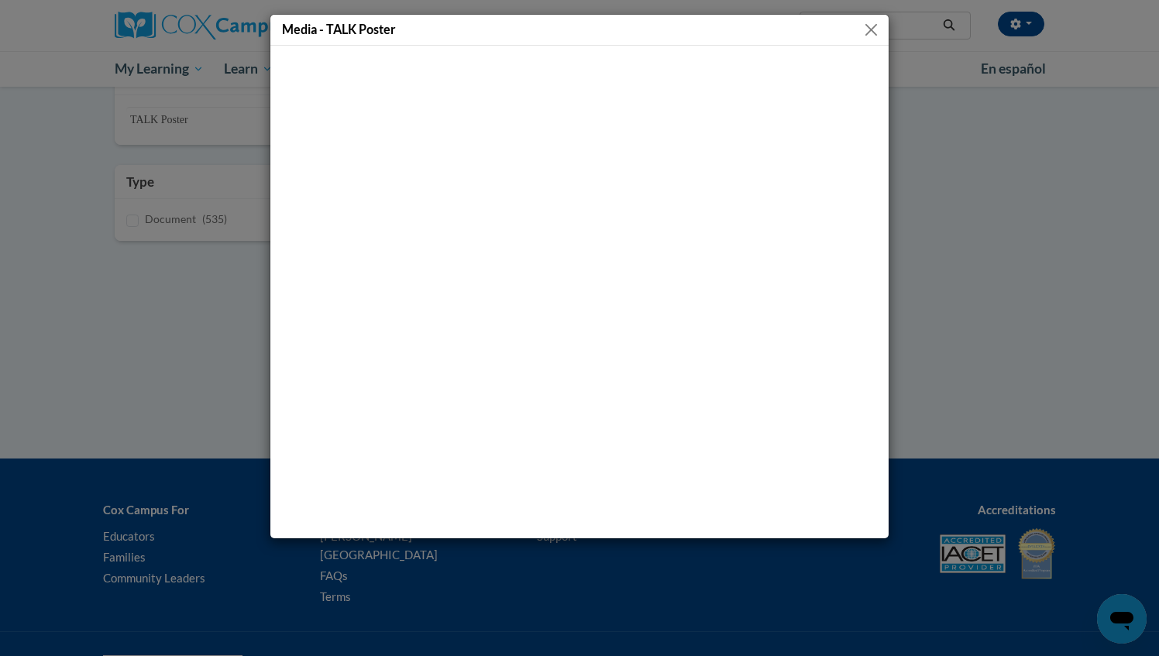
click at [870, 26] on button "Close" at bounding box center [871, 29] width 19 height 19
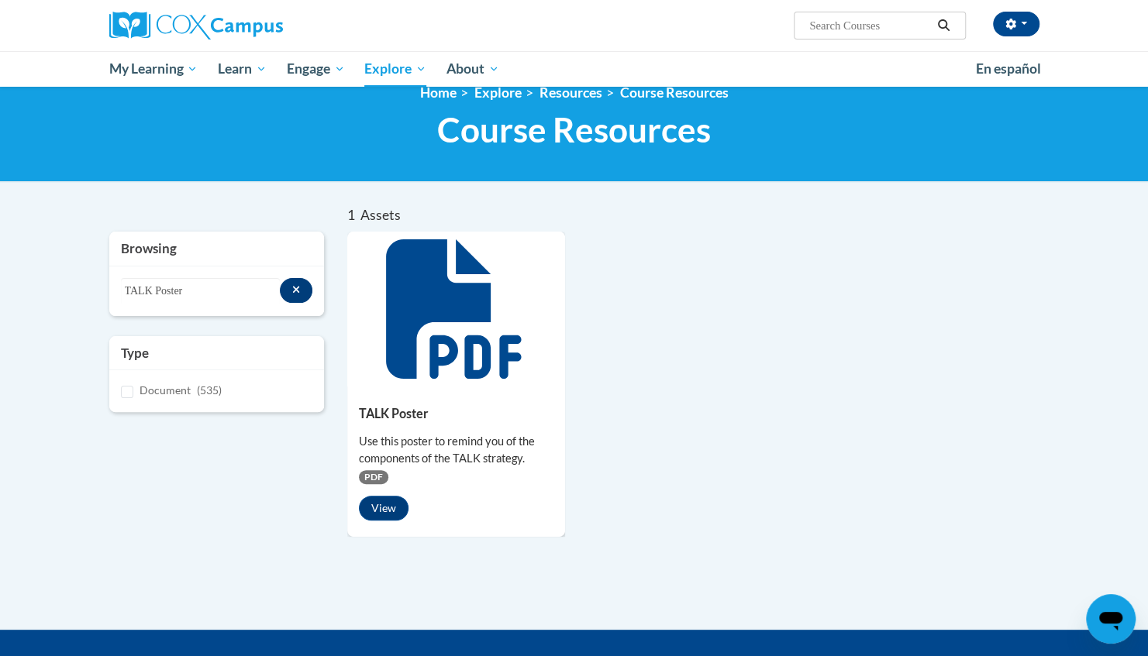
scroll to position [0, 0]
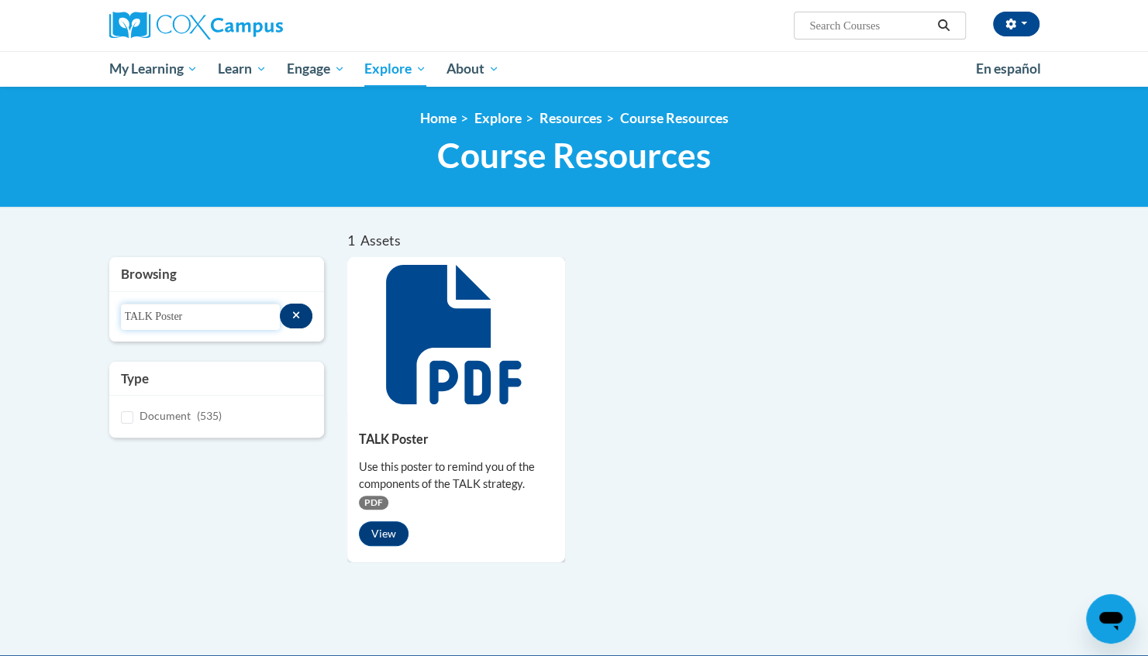
click at [196, 319] on input "TALK Poster" at bounding box center [200, 317] width 159 height 26
type input "TALK Checklist"
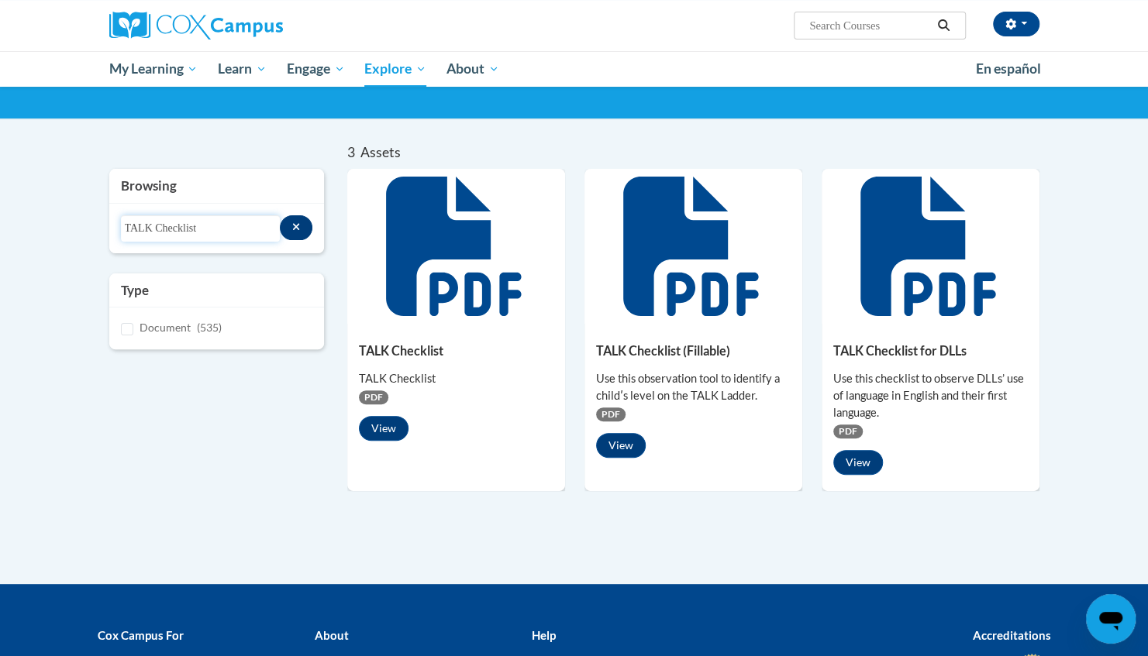
scroll to position [81, 0]
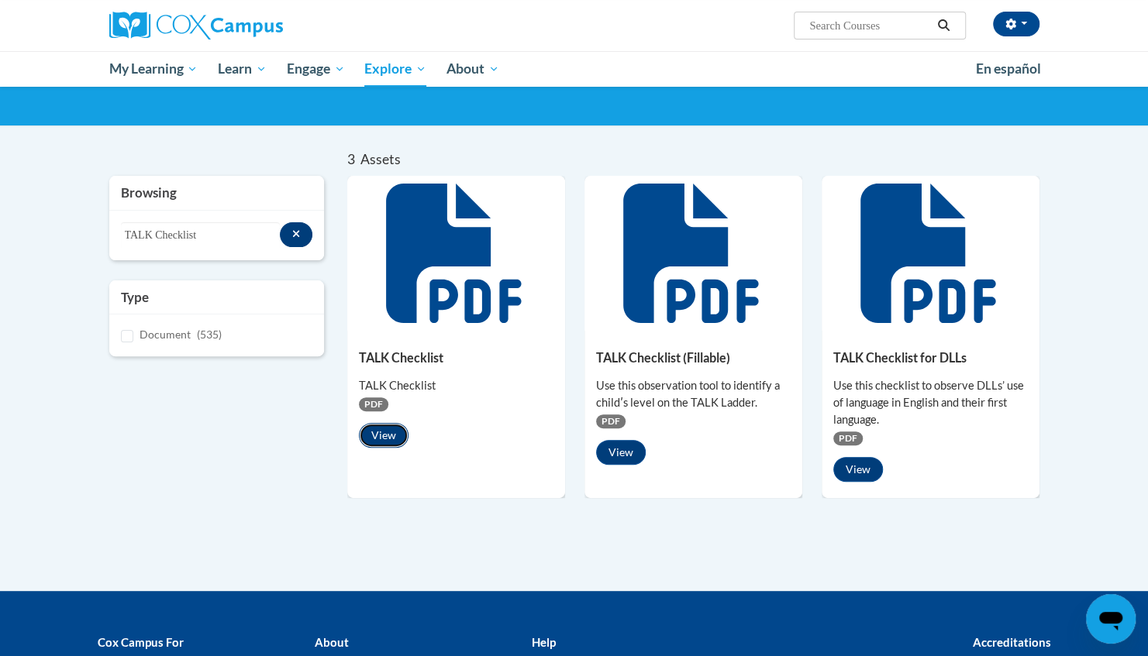
click at [394, 439] on button "View" at bounding box center [384, 435] width 50 height 25
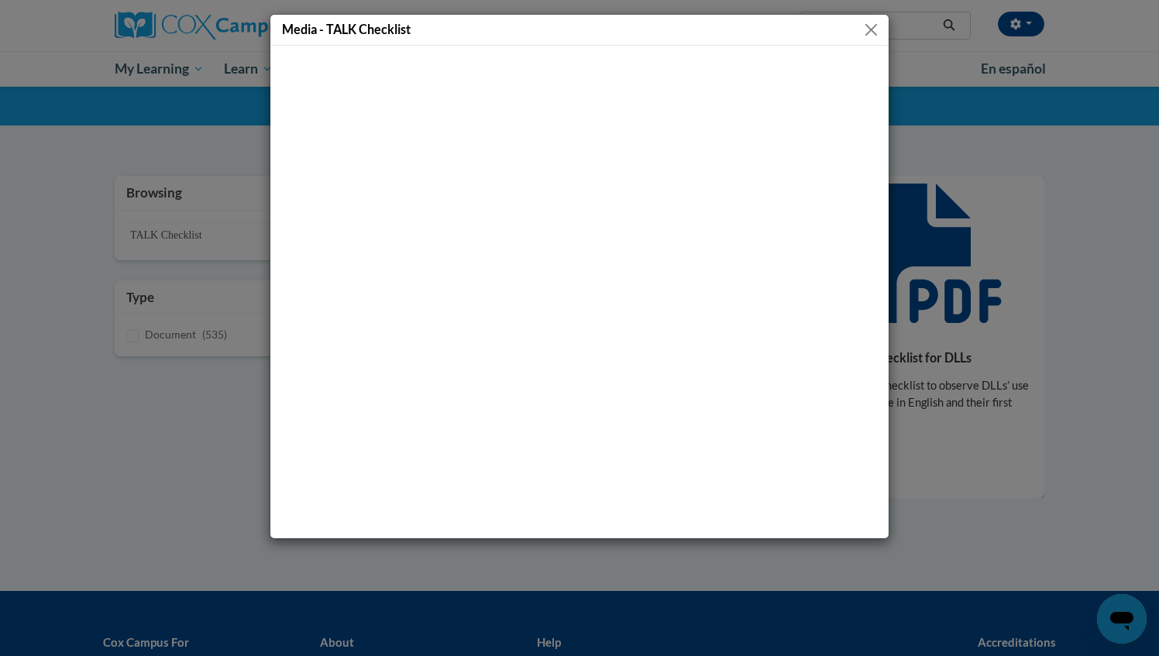
click at [880, 26] on button "Close" at bounding box center [871, 29] width 19 height 19
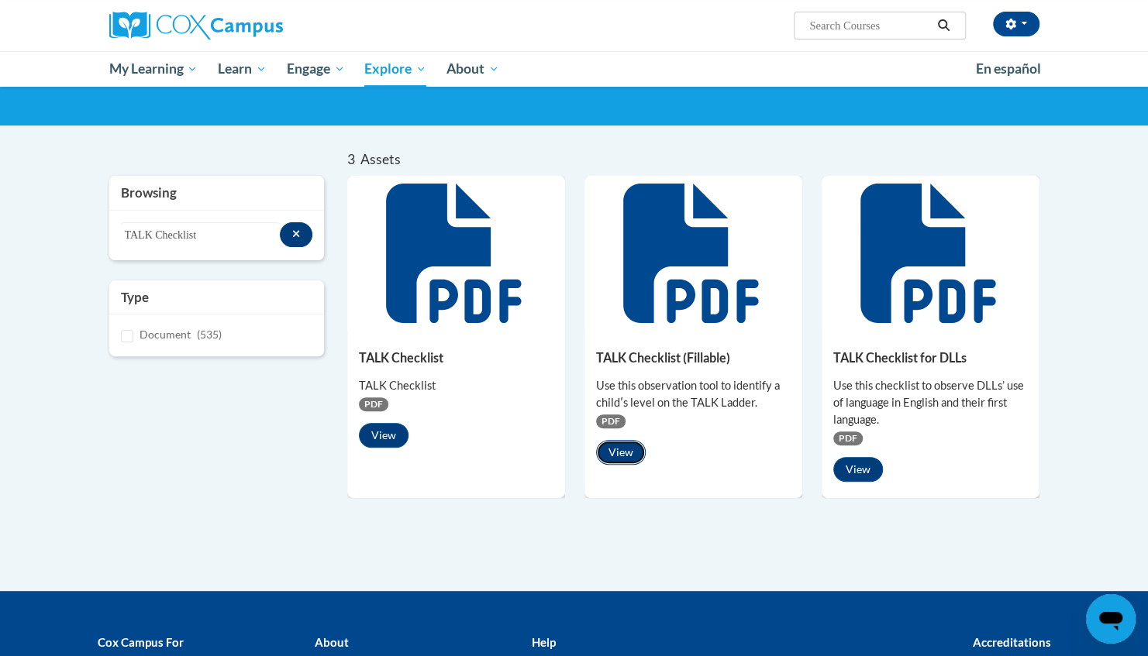
click at [635, 453] on button "View" at bounding box center [621, 452] width 50 height 25
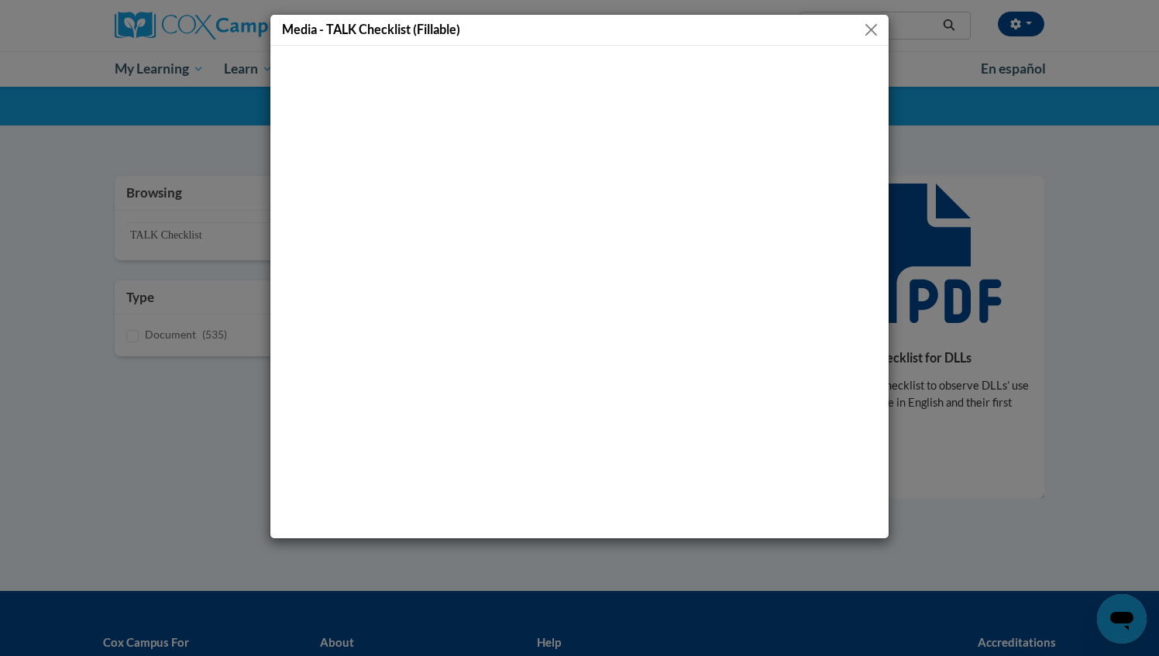
click at [871, 36] on button "Close" at bounding box center [871, 29] width 19 height 19
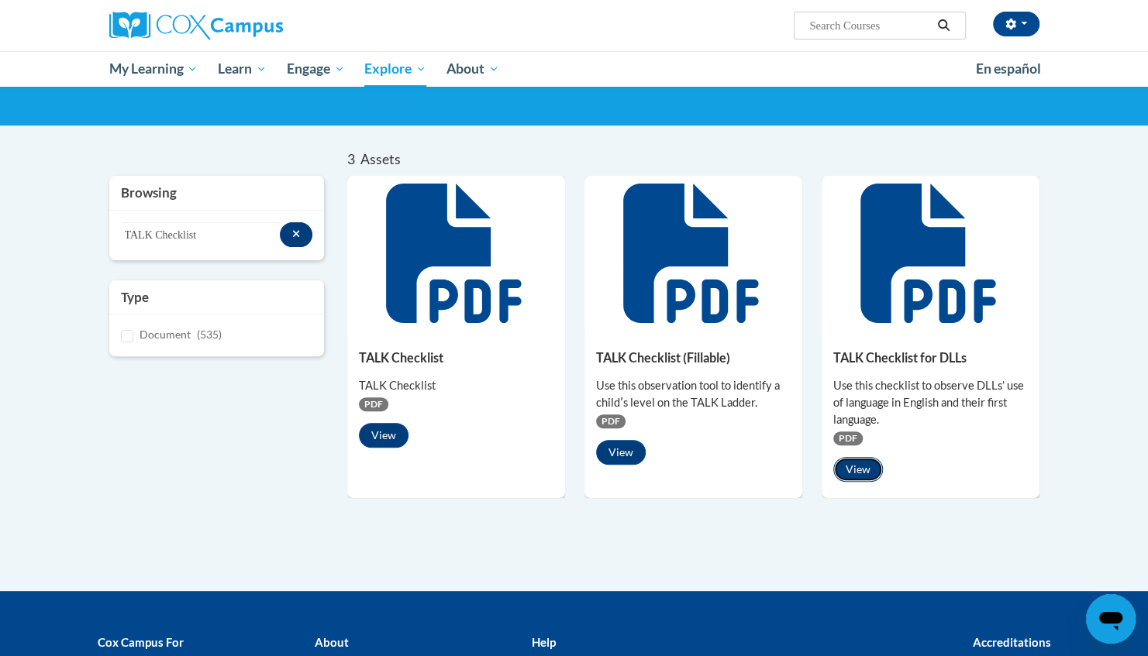
click at [873, 467] on button "View" at bounding box center [858, 469] width 50 height 25
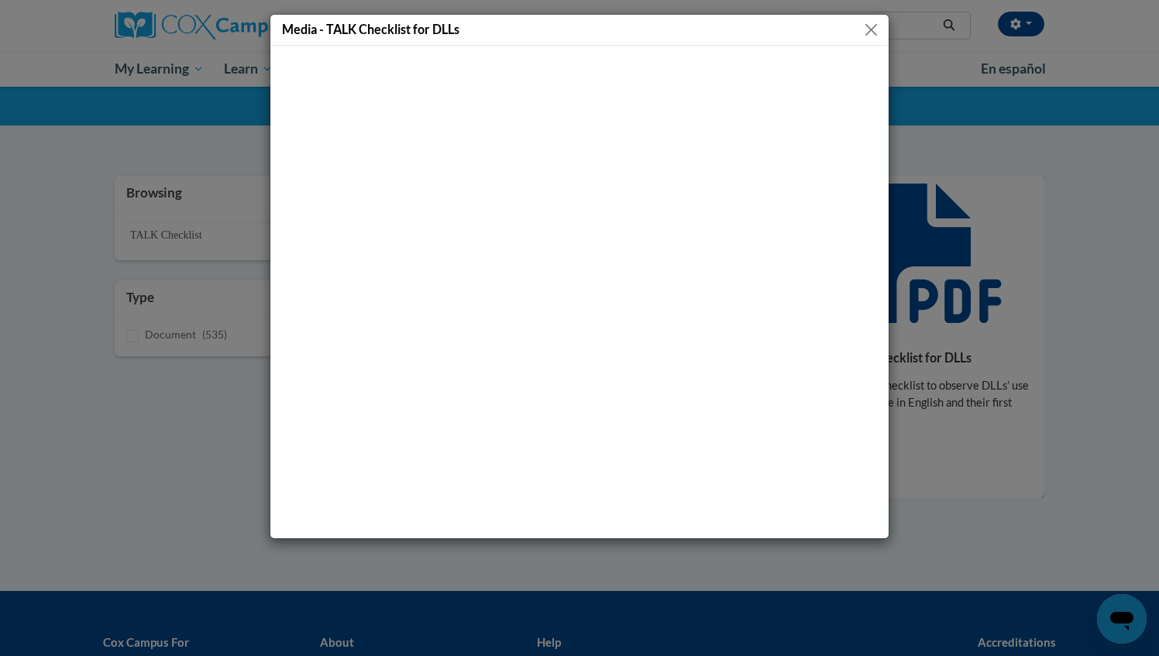
click at [873, 25] on button "Close" at bounding box center [871, 29] width 19 height 19
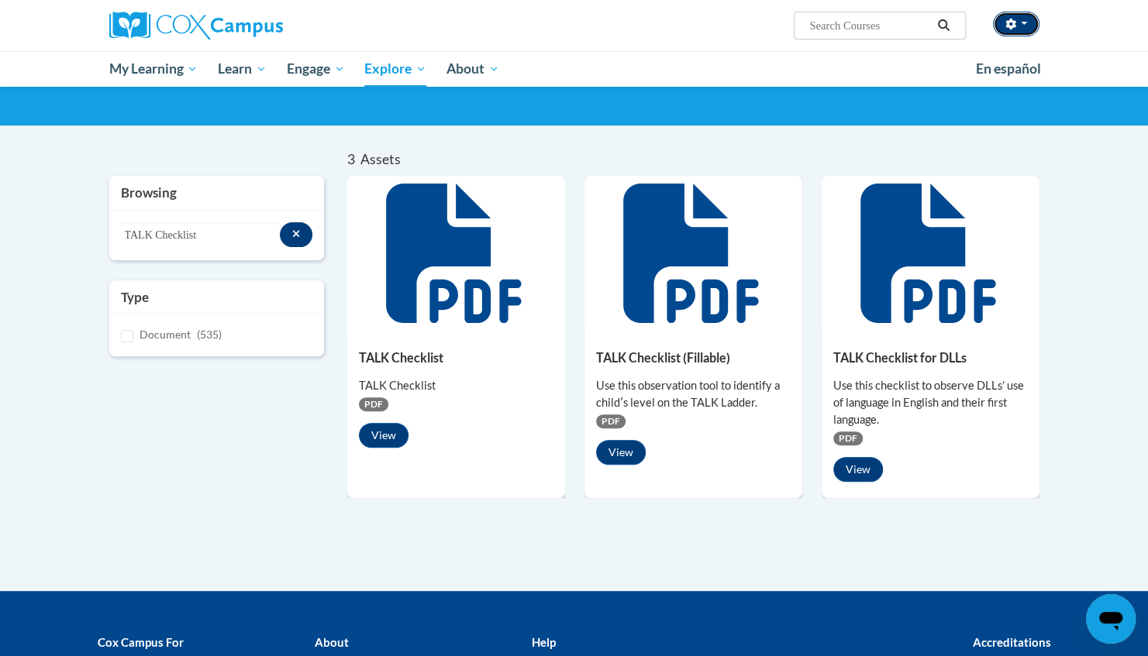
click at [1025, 28] on button "button" at bounding box center [1016, 24] width 46 height 25
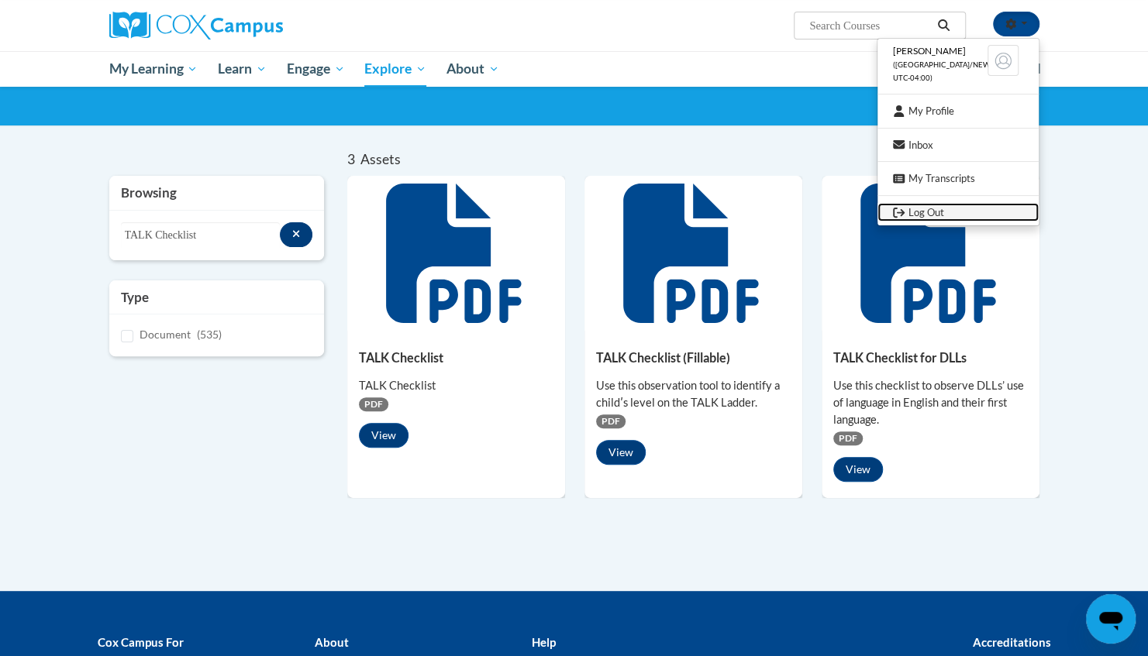
click at [926, 217] on link "Log Out" at bounding box center [957, 212] width 161 height 19
